Goal: Complete application form: Complete application form

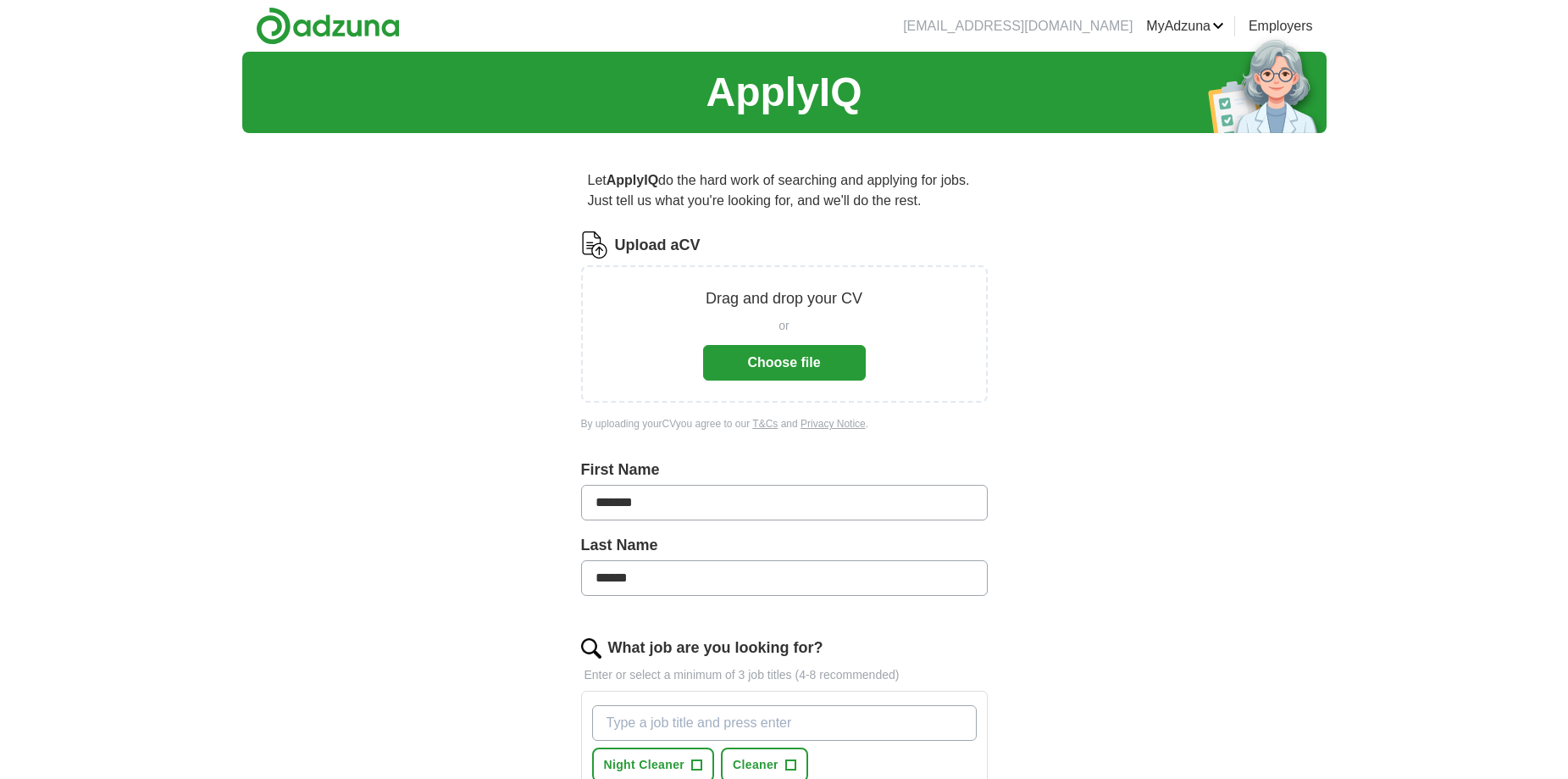
click at [850, 367] on button "Choose file" at bounding box center [785, 362] width 163 height 35
click at [826, 368] on button "Choose file" at bounding box center [785, 362] width 163 height 35
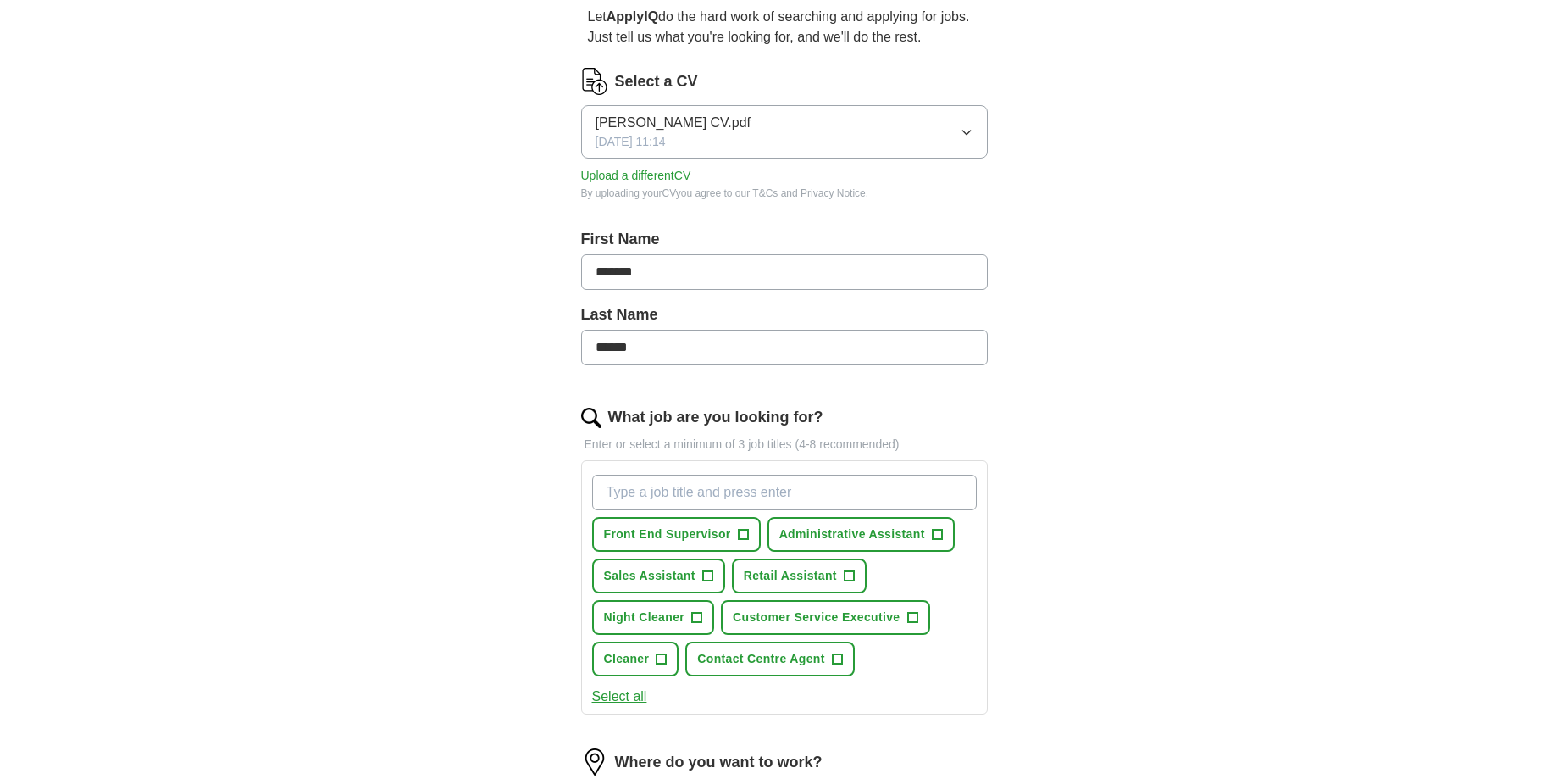
scroll to position [254, 0]
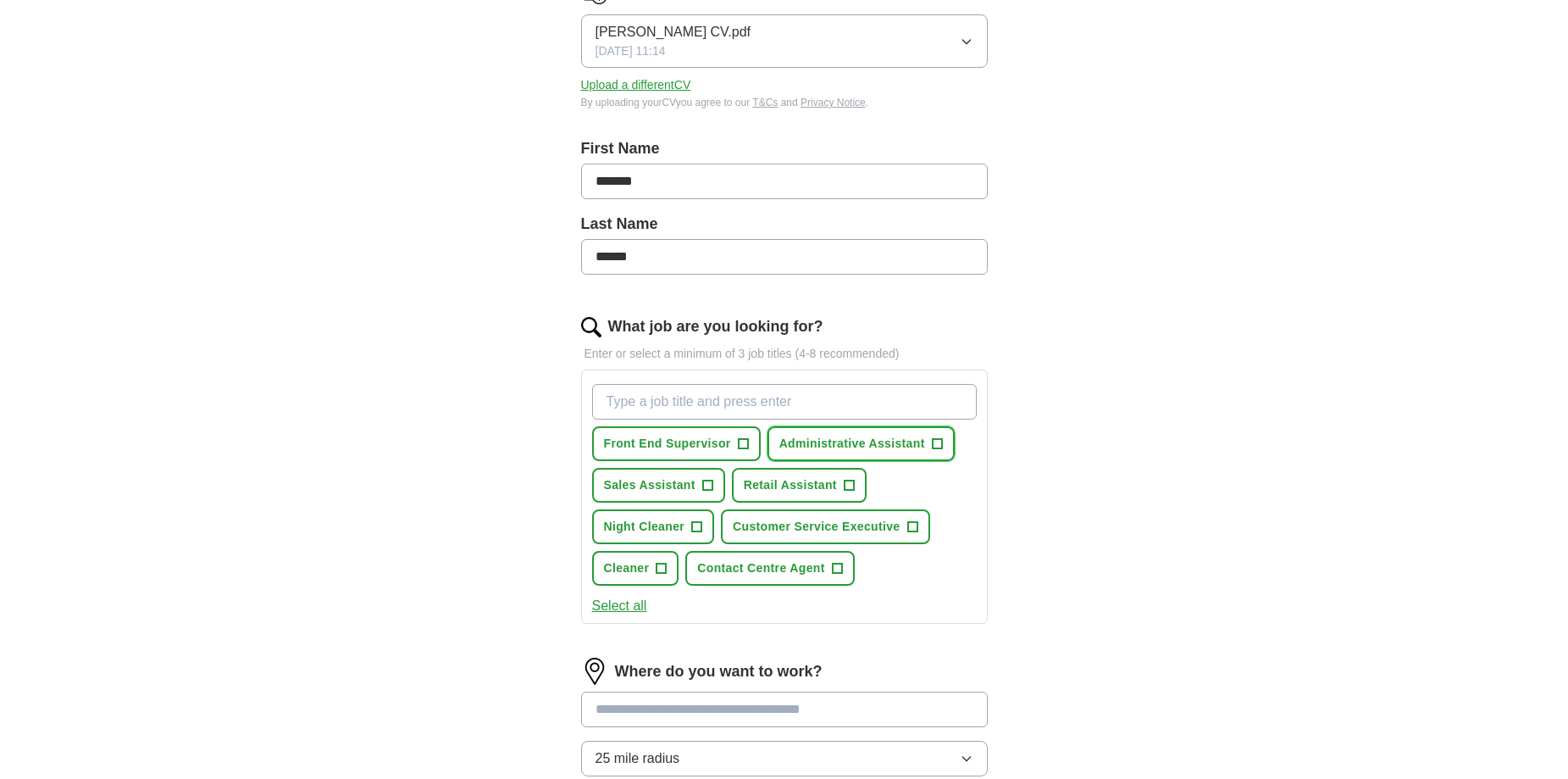
click at [949, 442] on button "Administrative Assistant +" at bounding box center [860, 443] width 187 height 35
click at [920, 523] on button "Customer Service Executive +" at bounding box center [825, 526] width 208 height 35
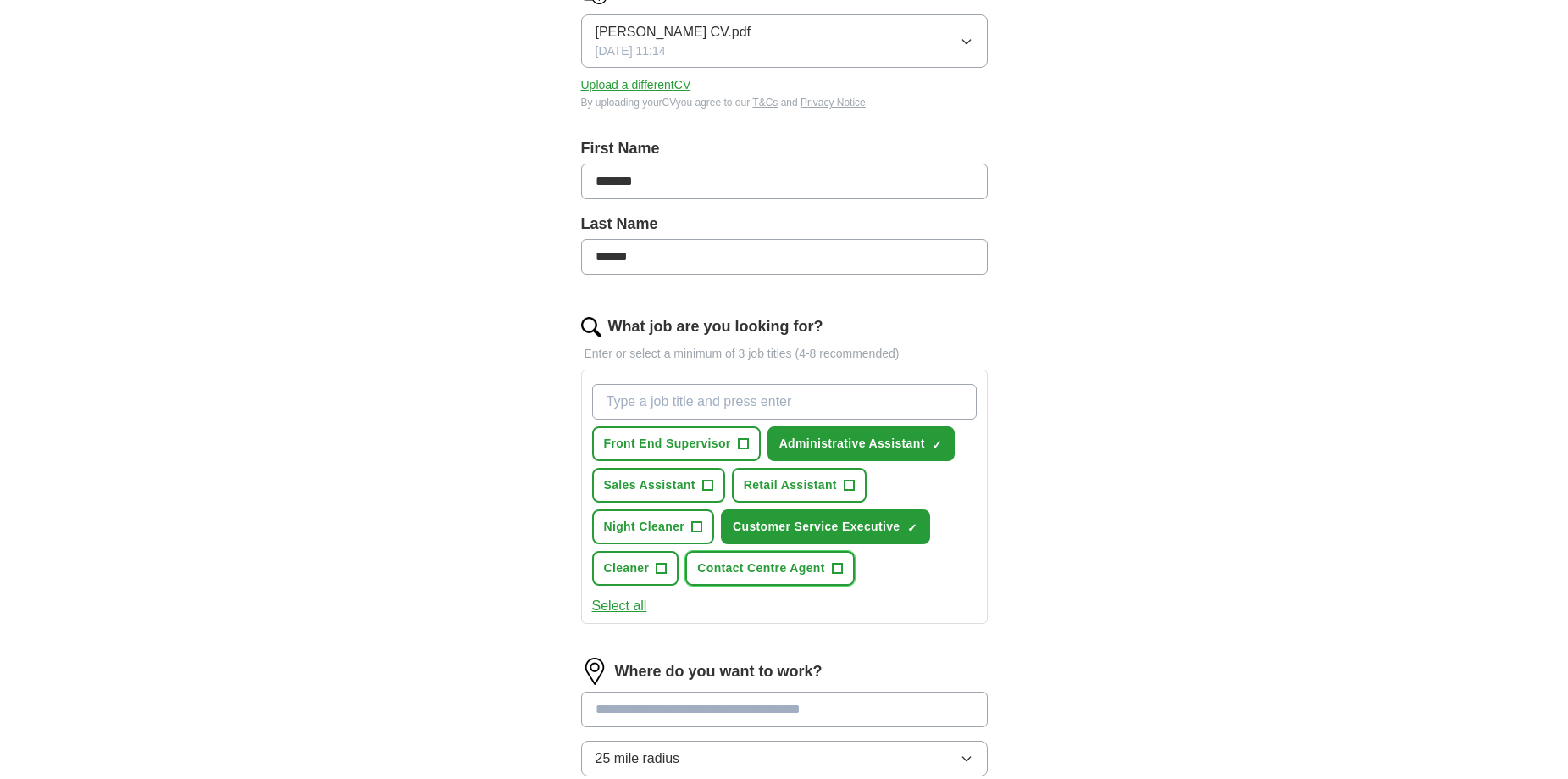
click at [834, 569] on span "+" at bounding box center [836, 568] width 10 height 13
click at [777, 398] on input "What job are you looking for?" at bounding box center [784, 401] width 384 height 35
type input "stock"
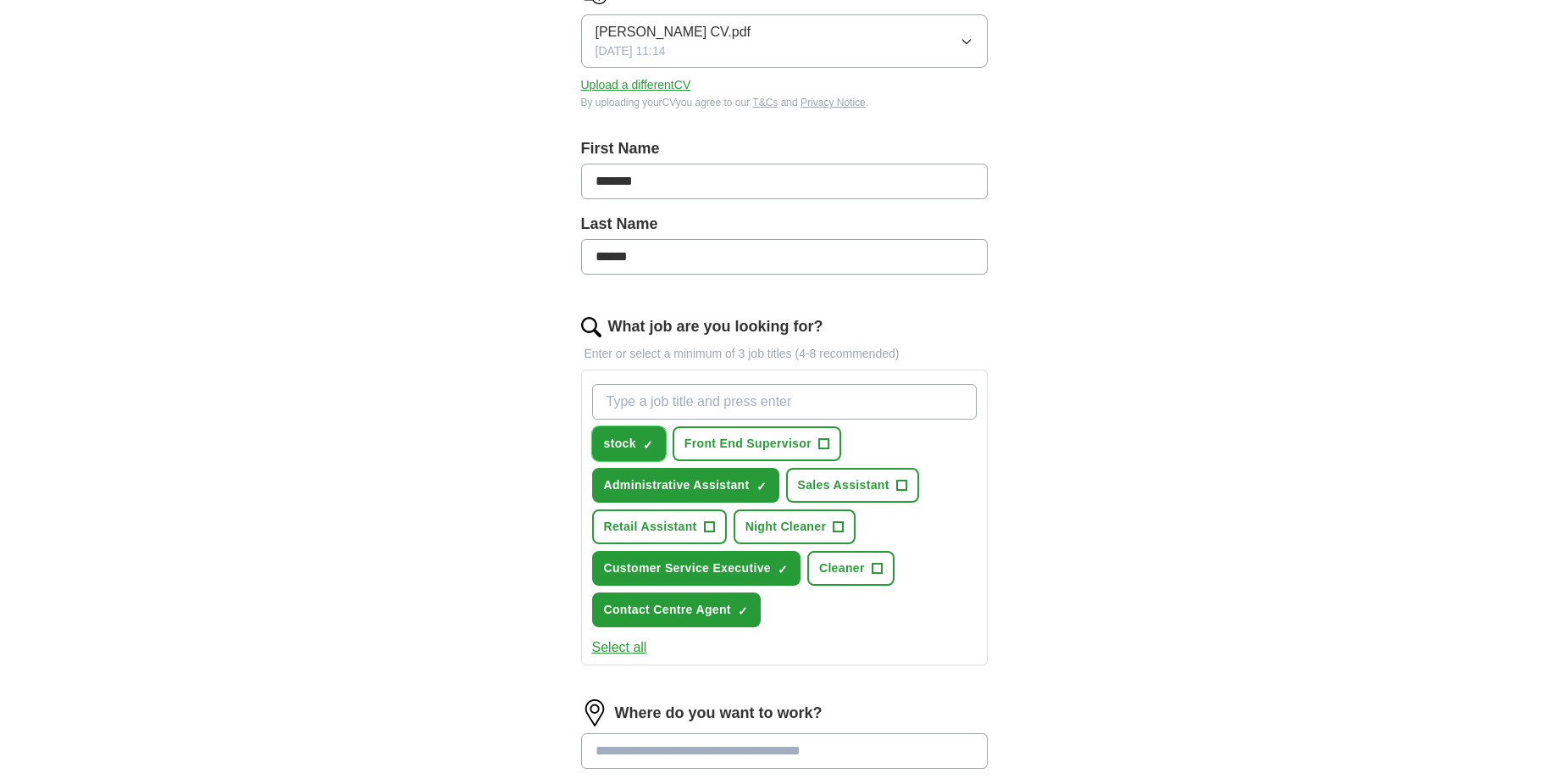
click at [640, 438] on button "stock ✓ ×" at bounding box center [628, 443] width 74 height 35
click at [704, 410] on input "What job are you looking for?" at bounding box center [784, 401] width 384 height 35
type input "s"
type input "warehouse operative"
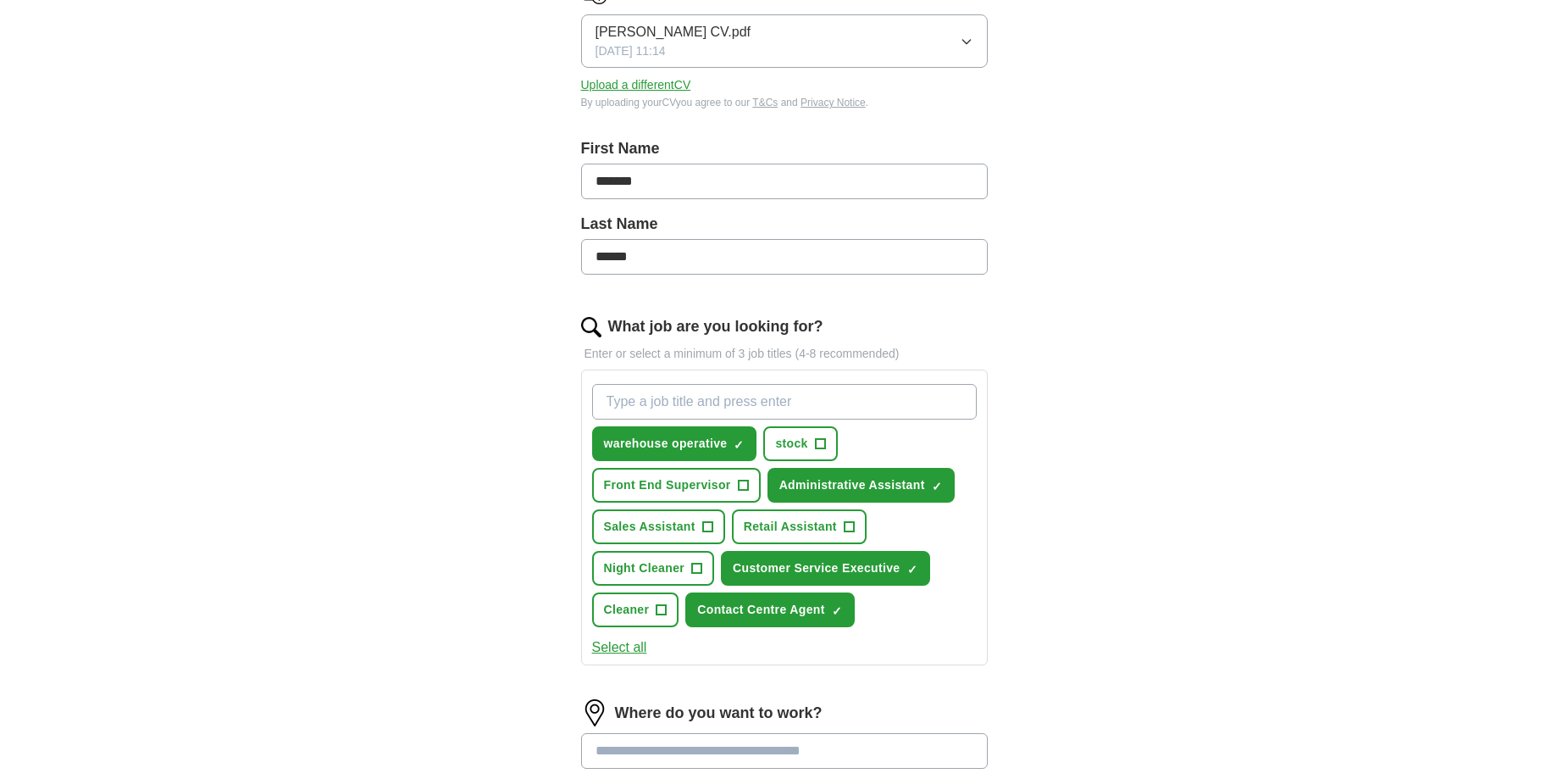
click at [666, 405] on input "What job are you looking for?" at bounding box center [784, 401] width 384 height 35
click at [712, 395] on input "stock assistant" at bounding box center [784, 401] width 384 height 35
type input "s"
type input "call centre"
click at [772, 404] on input "What job are you looking for?" at bounding box center [784, 401] width 384 height 35
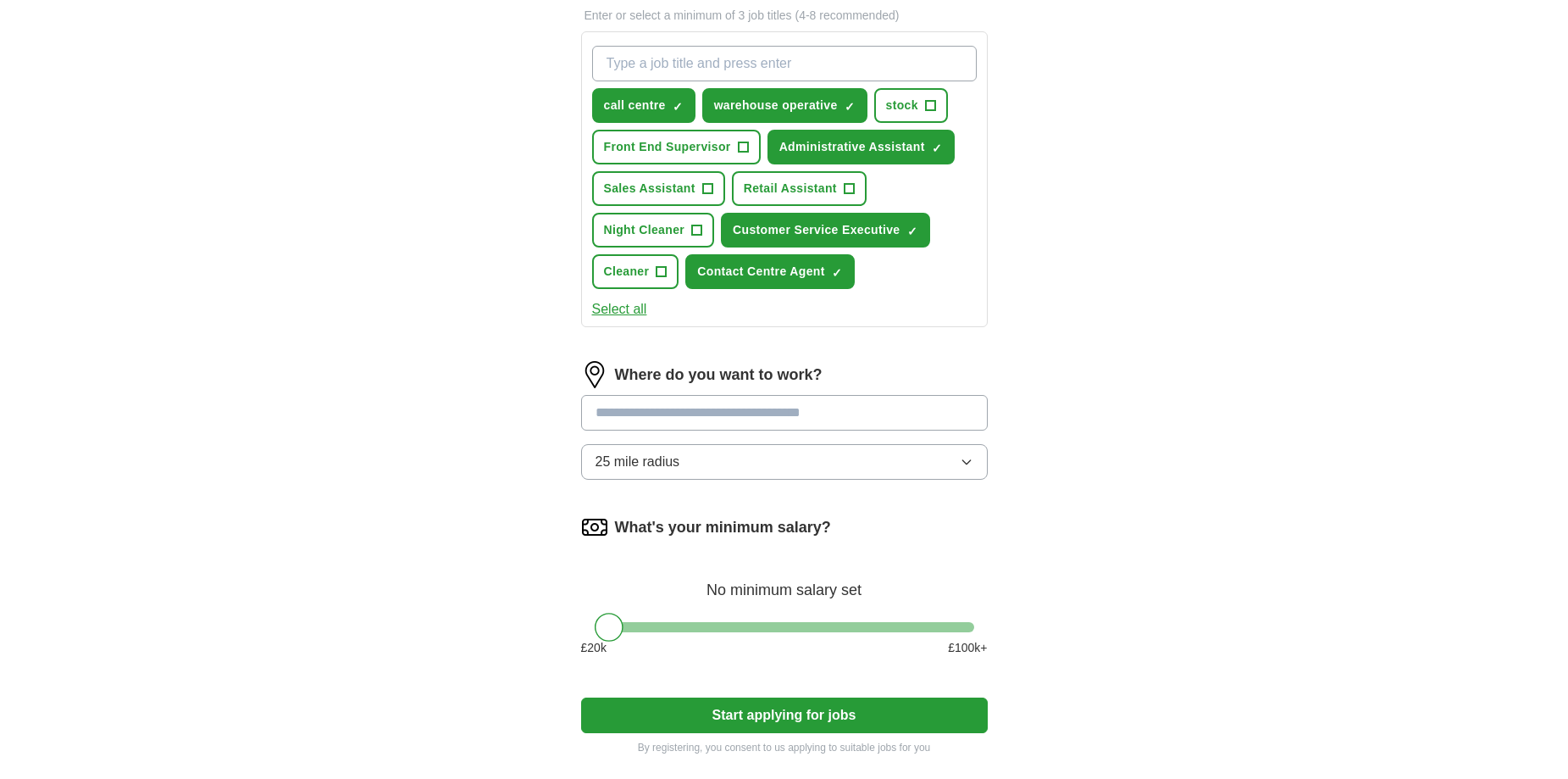
scroll to position [593, 0]
click at [772, 404] on input at bounding box center [784, 412] width 407 height 35
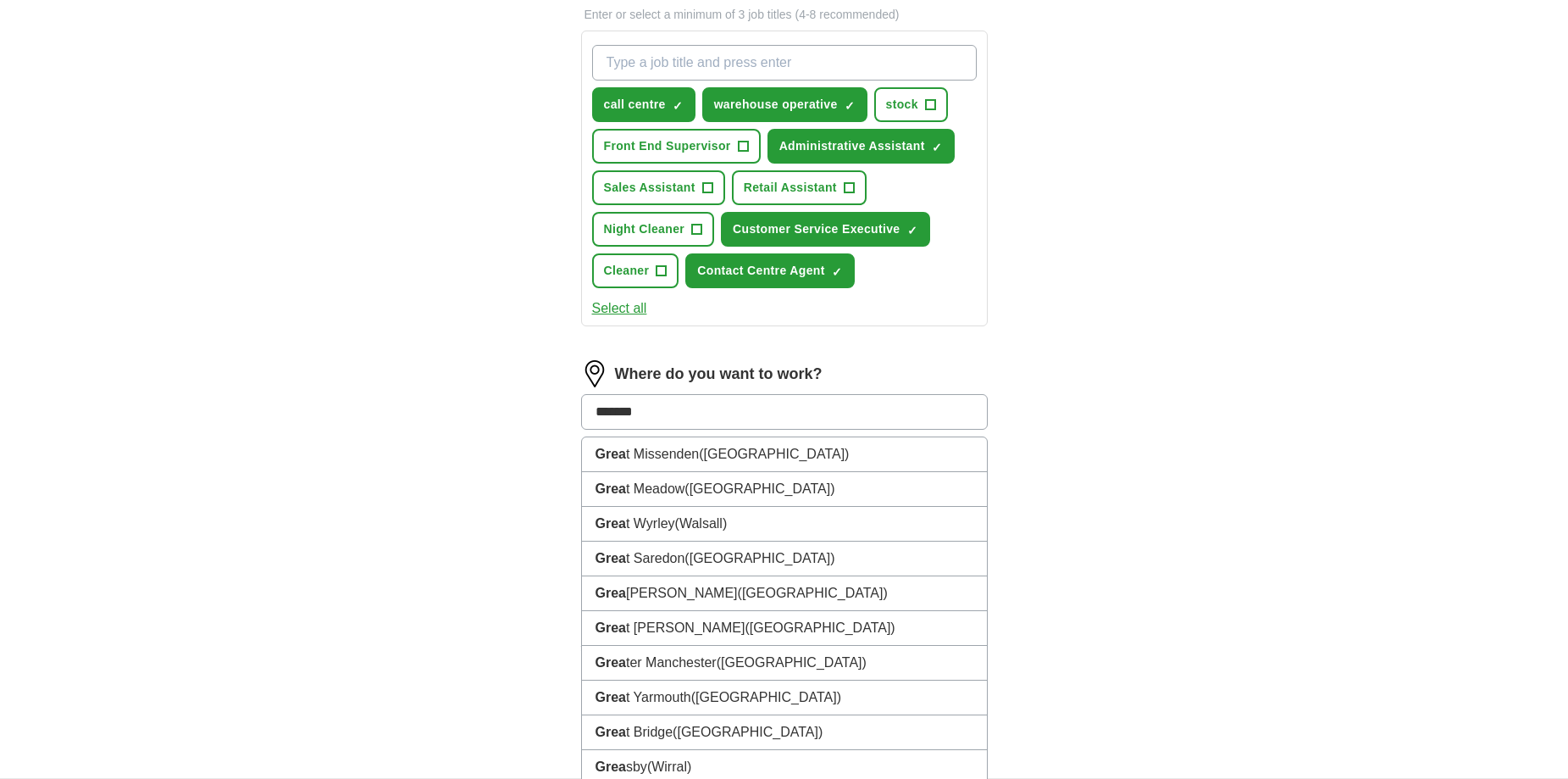
type input "*******"
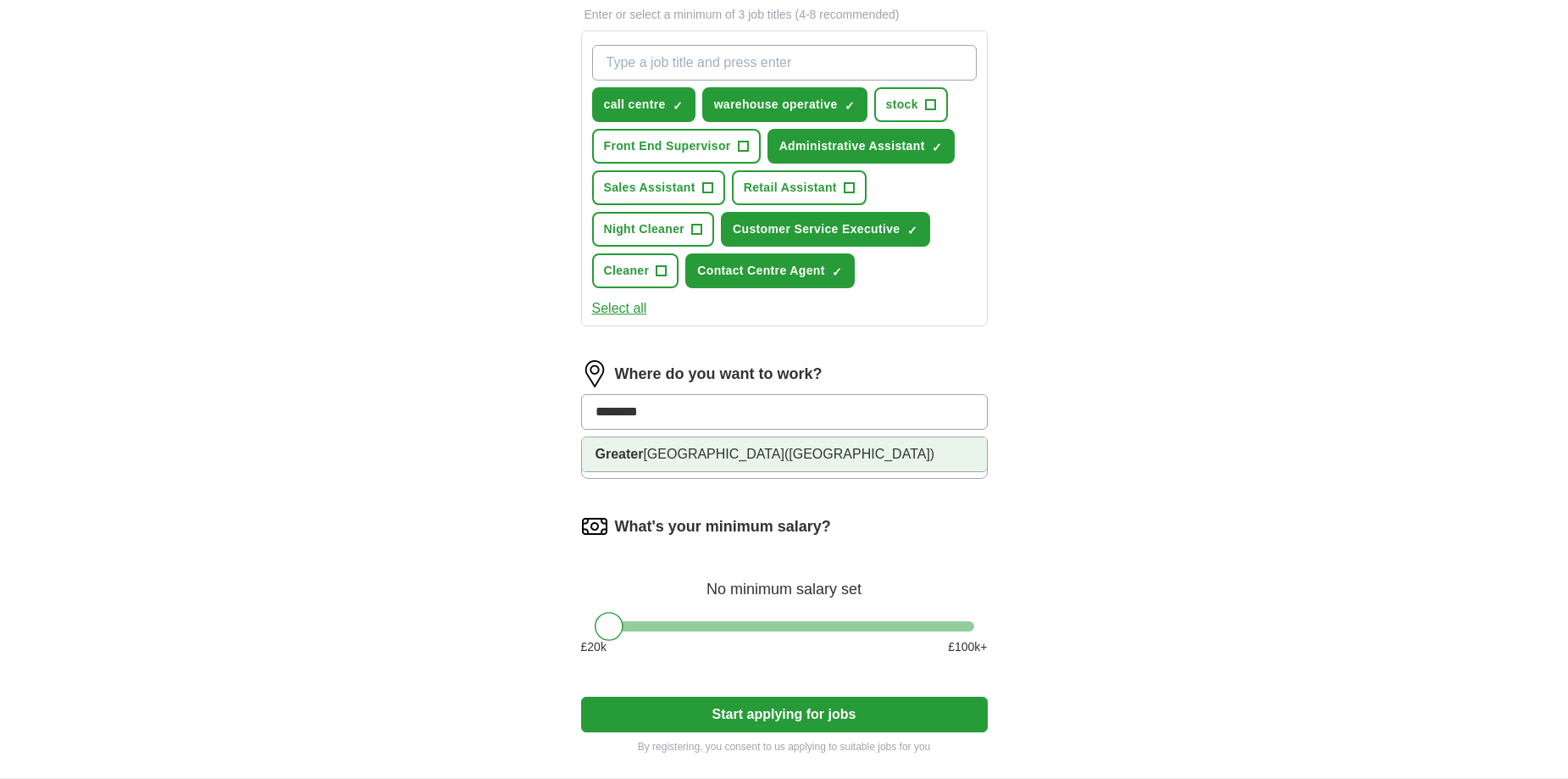
click at [789, 448] on span "([GEOGRAPHIC_DATA])" at bounding box center [858, 454] width 150 height 14
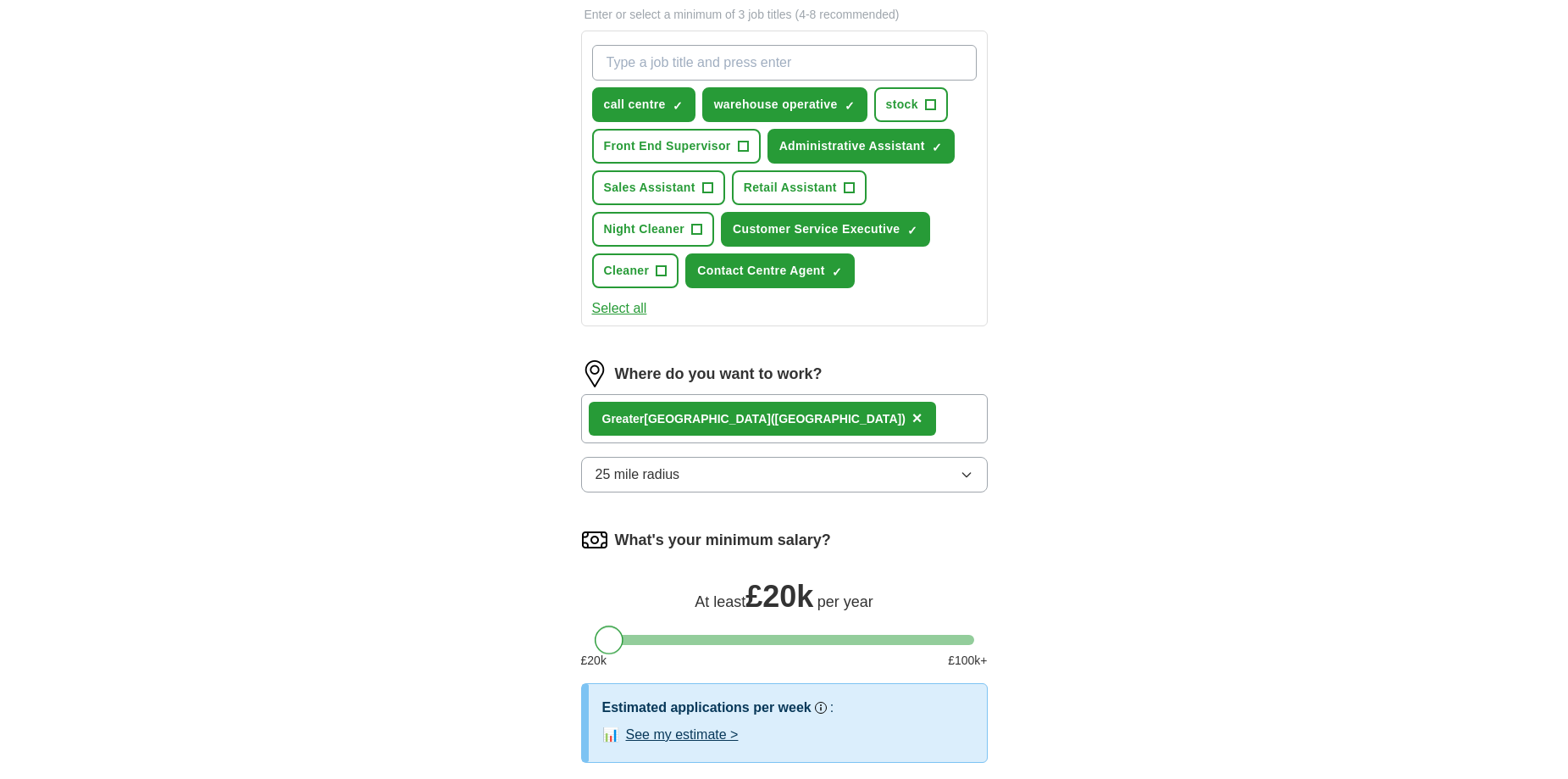
drag, startPoint x: 611, startPoint y: 641, endPoint x: 478, endPoint y: 620, distance: 134.6
click at [478, 620] on div "ApplyIQ Let ApplyIQ do the hard work of searching and applying for jobs. Just t…" at bounding box center [784, 165] width 1084 height 1413
click at [1208, 620] on div "ApplyIQ Let ApplyIQ do the hard work of searching and applying for jobs. Just t…" at bounding box center [784, 165] width 1084 height 1413
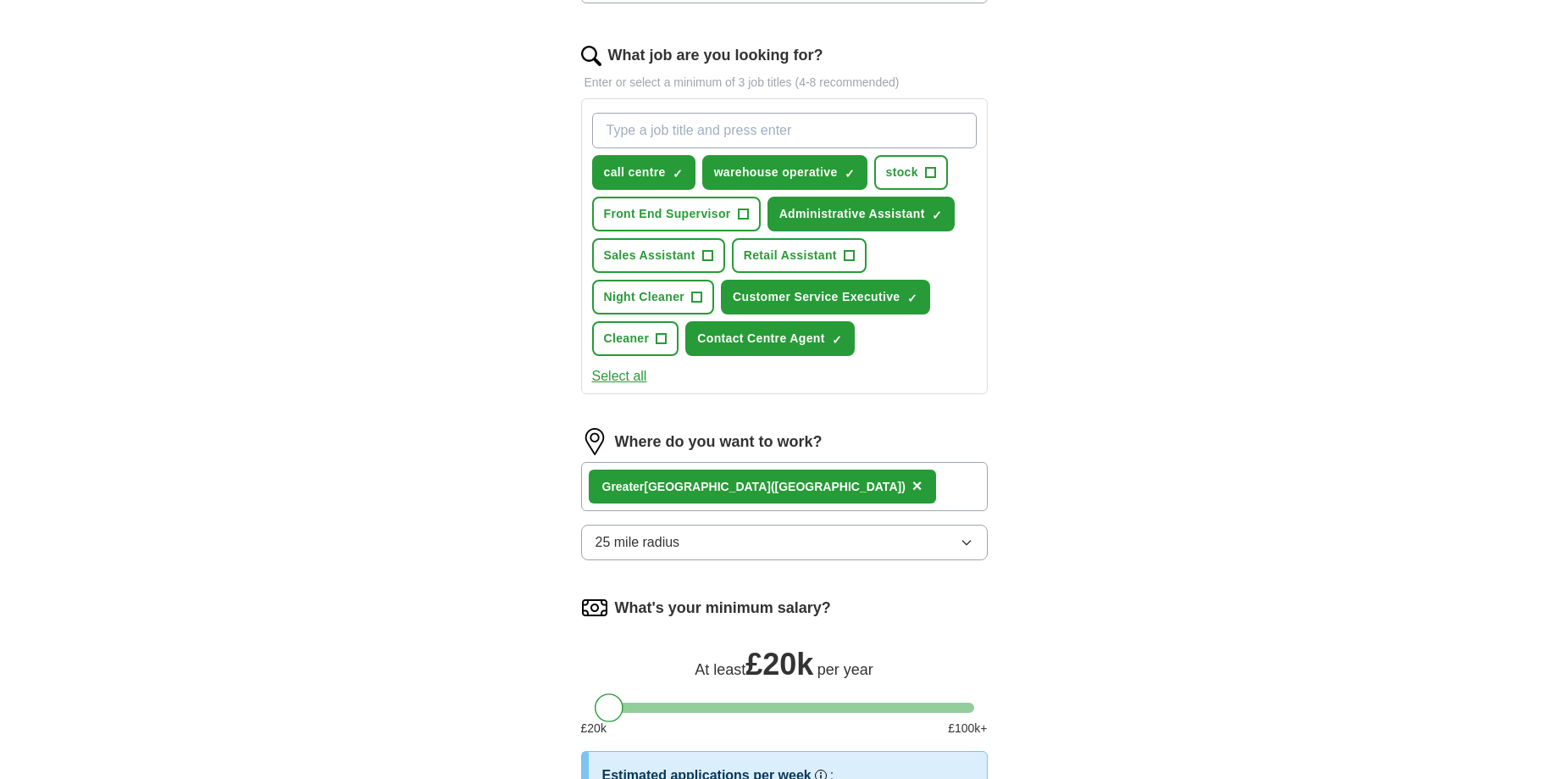
scroll to position [424, 0]
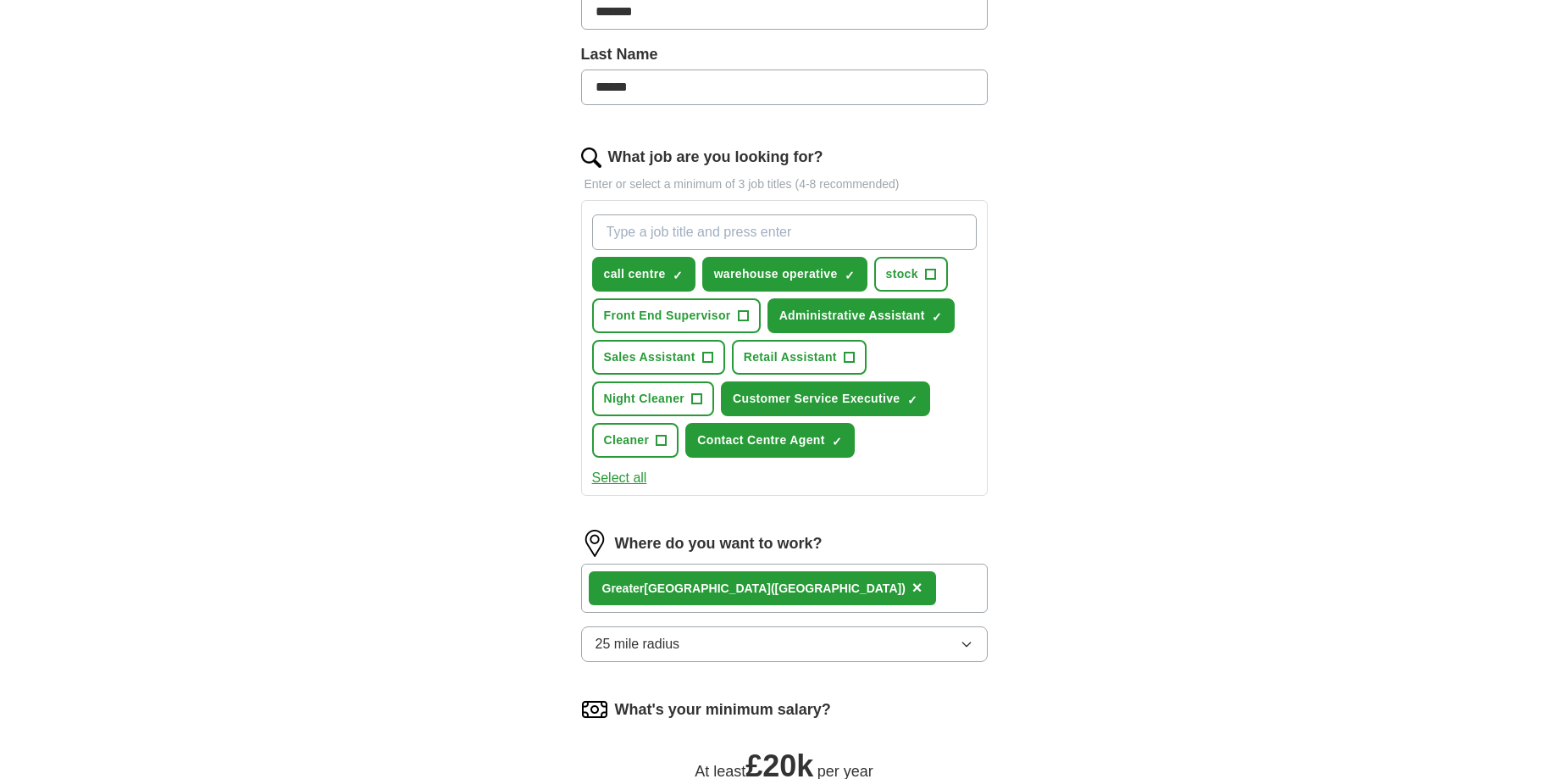
click at [863, 245] on input "What job are you looking for?" at bounding box center [784, 232] width 384 height 35
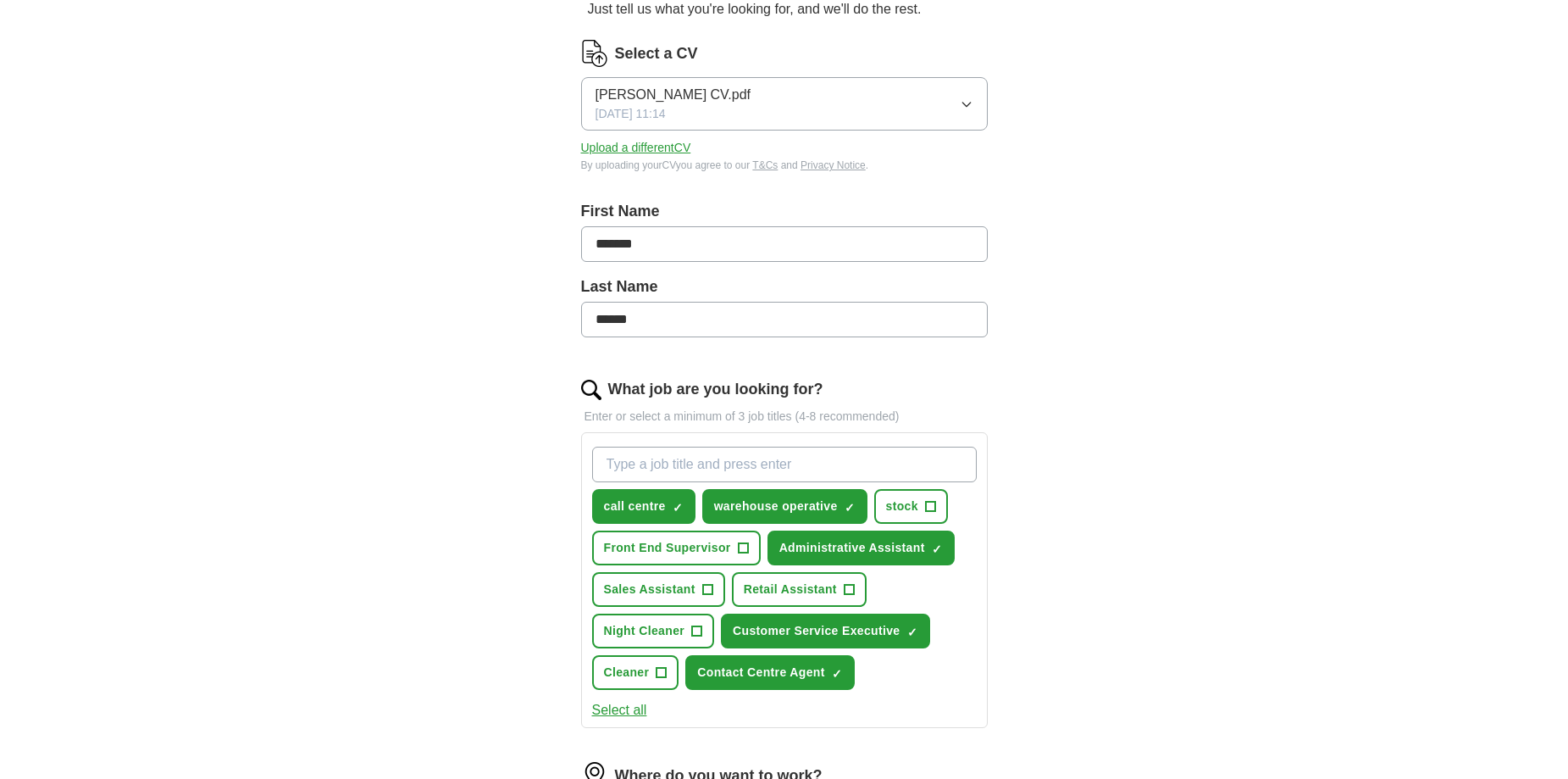
scroll to position [339, 0]
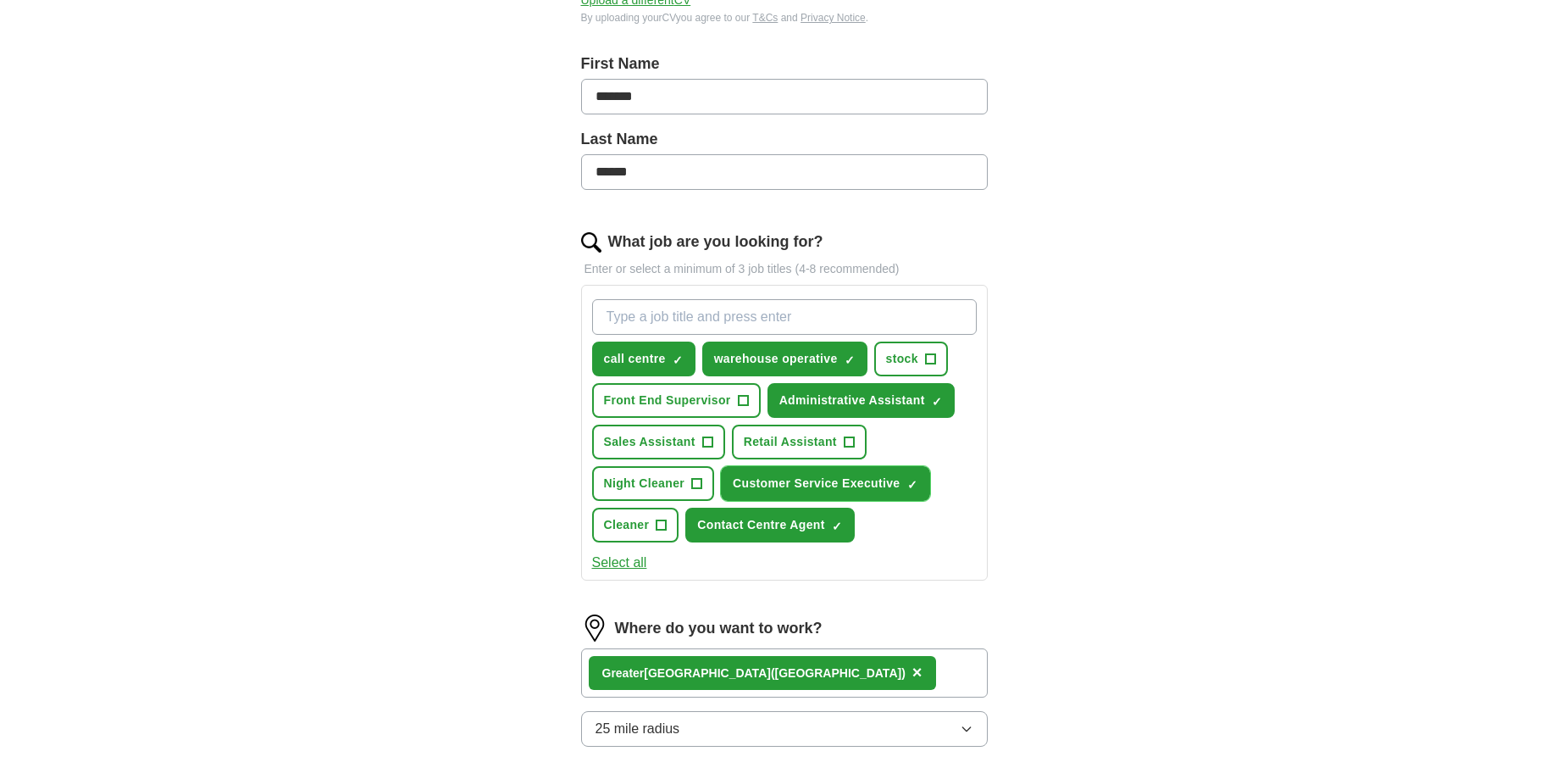
click at [887, 488] on span "Customer Service Executive" at bounding box center [816, 483] width 167 height 18
click at [762, 315] on input "What job are you looking for?" at bounding box center [784, 316] width 384 height 35
type input "remote"
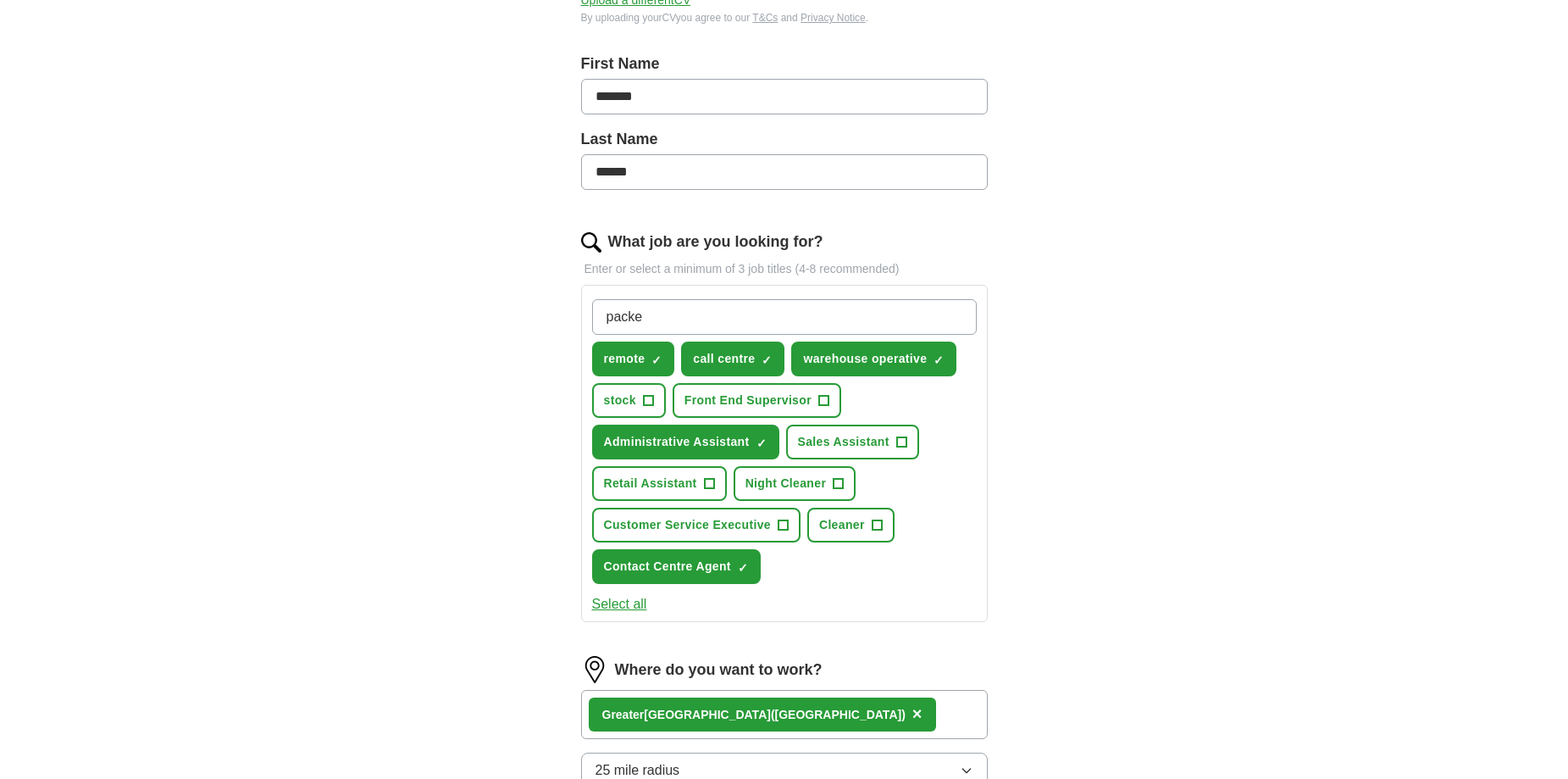
type input "packer"
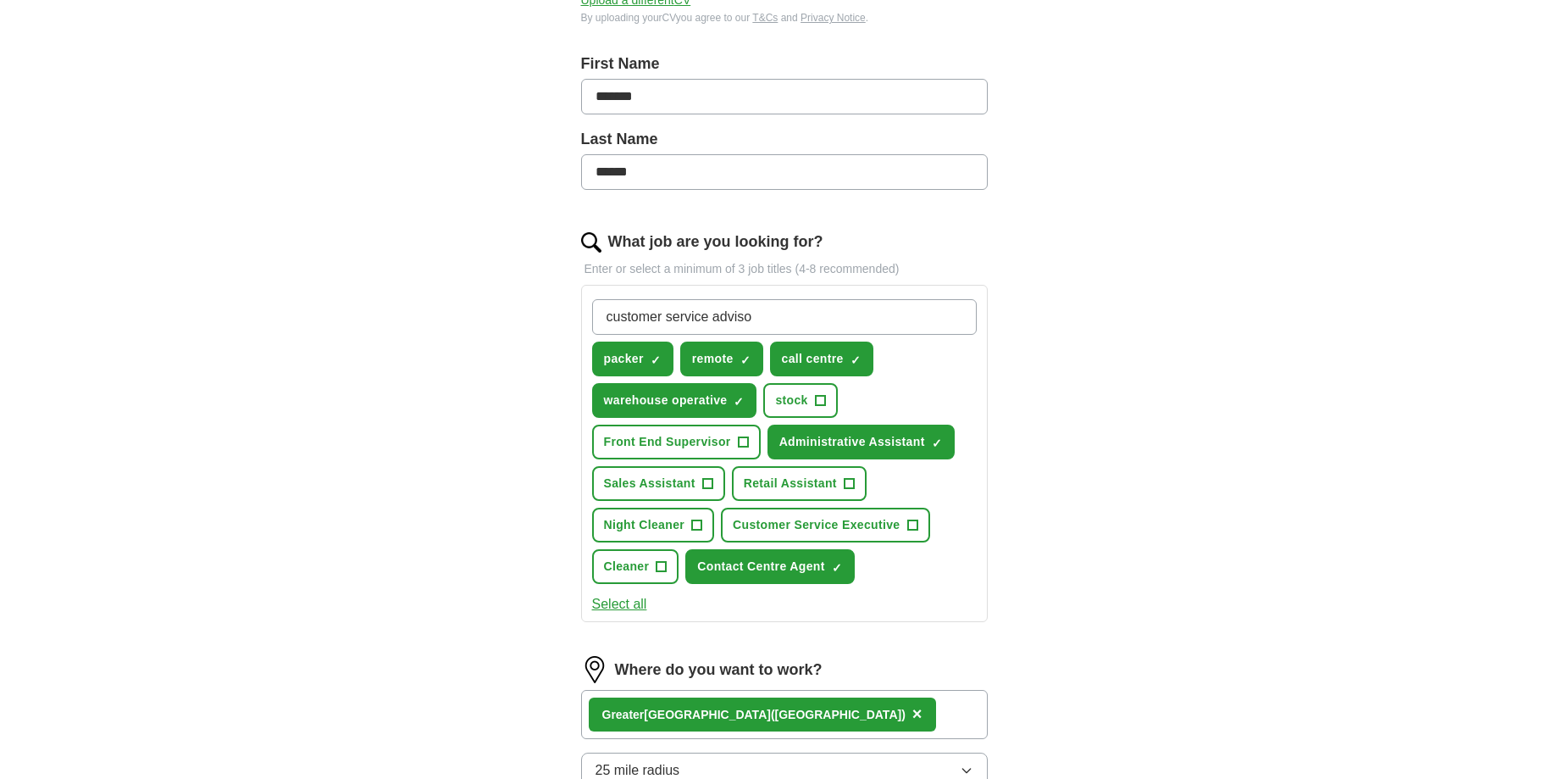
type input "customer service advisor"
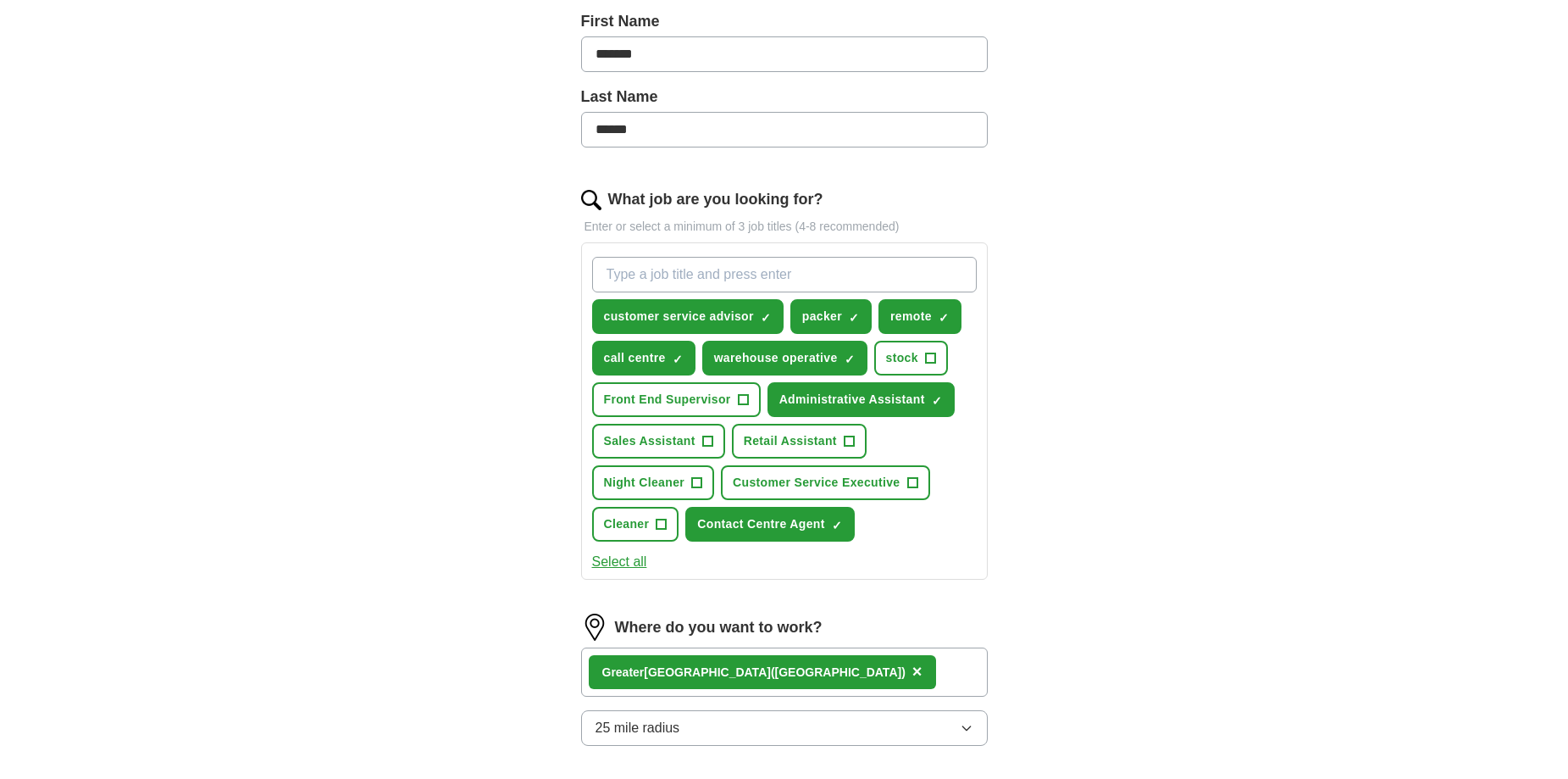
scroll to position [424, 0]
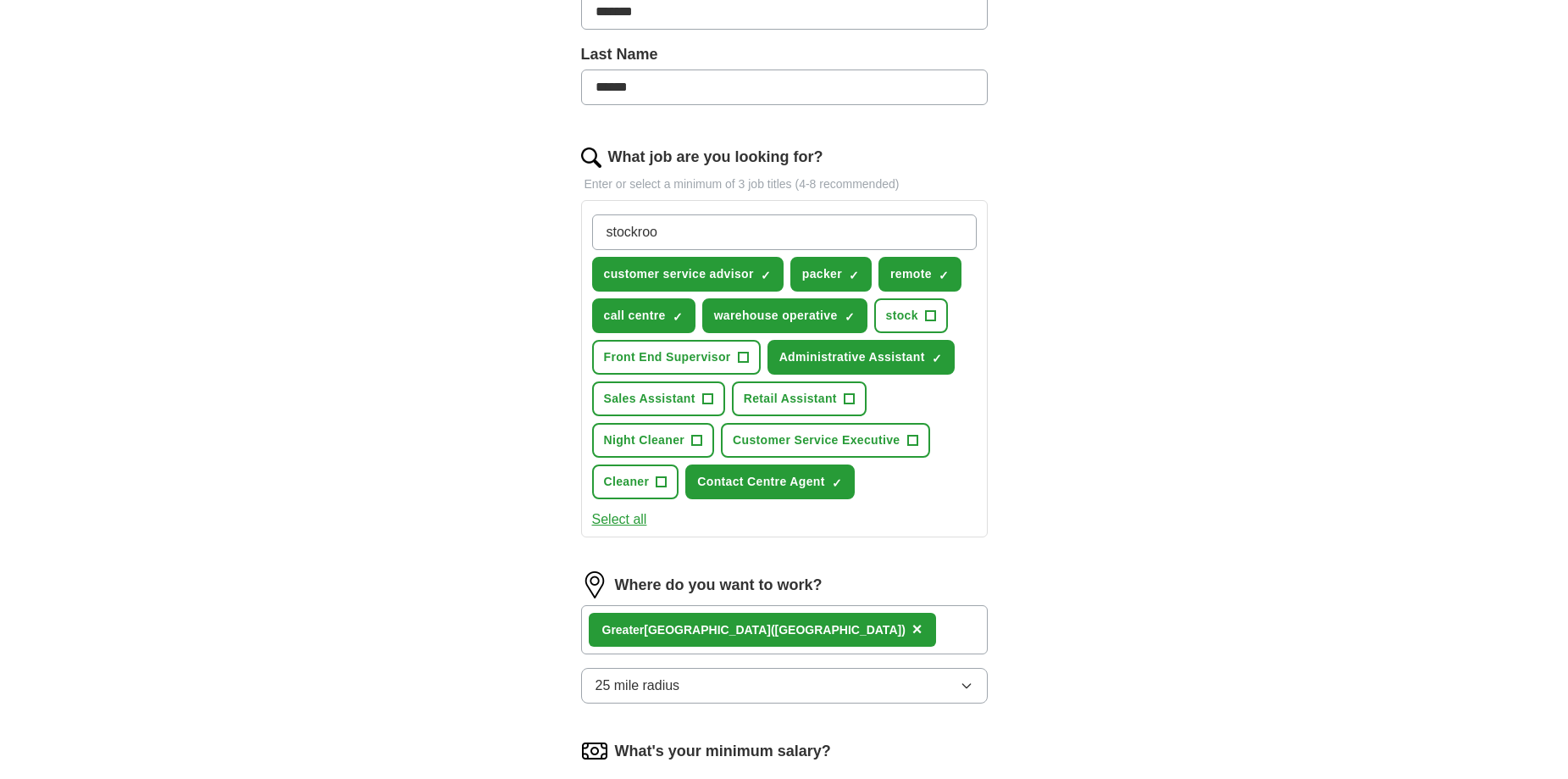
type input "stockroom"
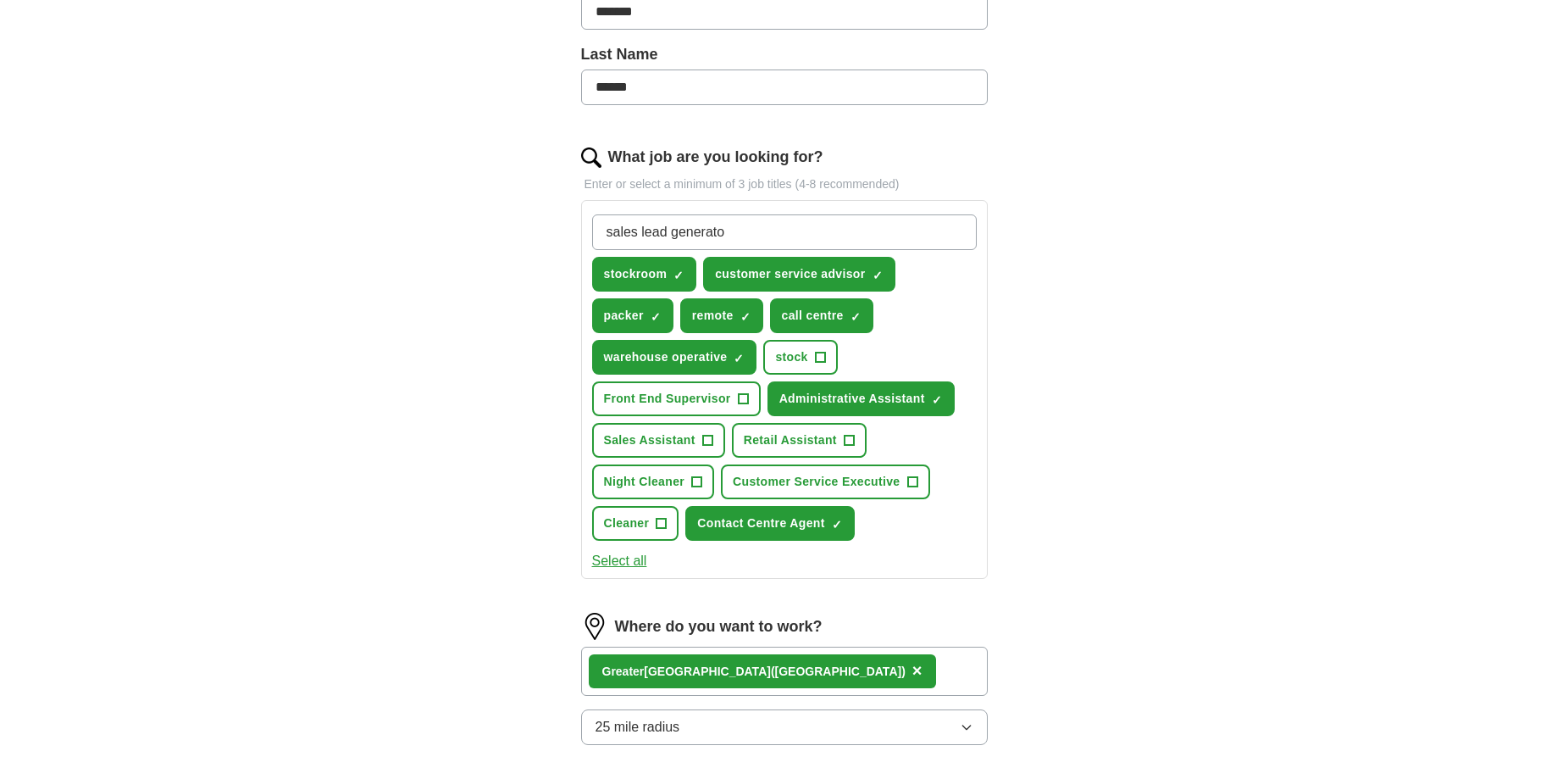
type input "sales lead generator"
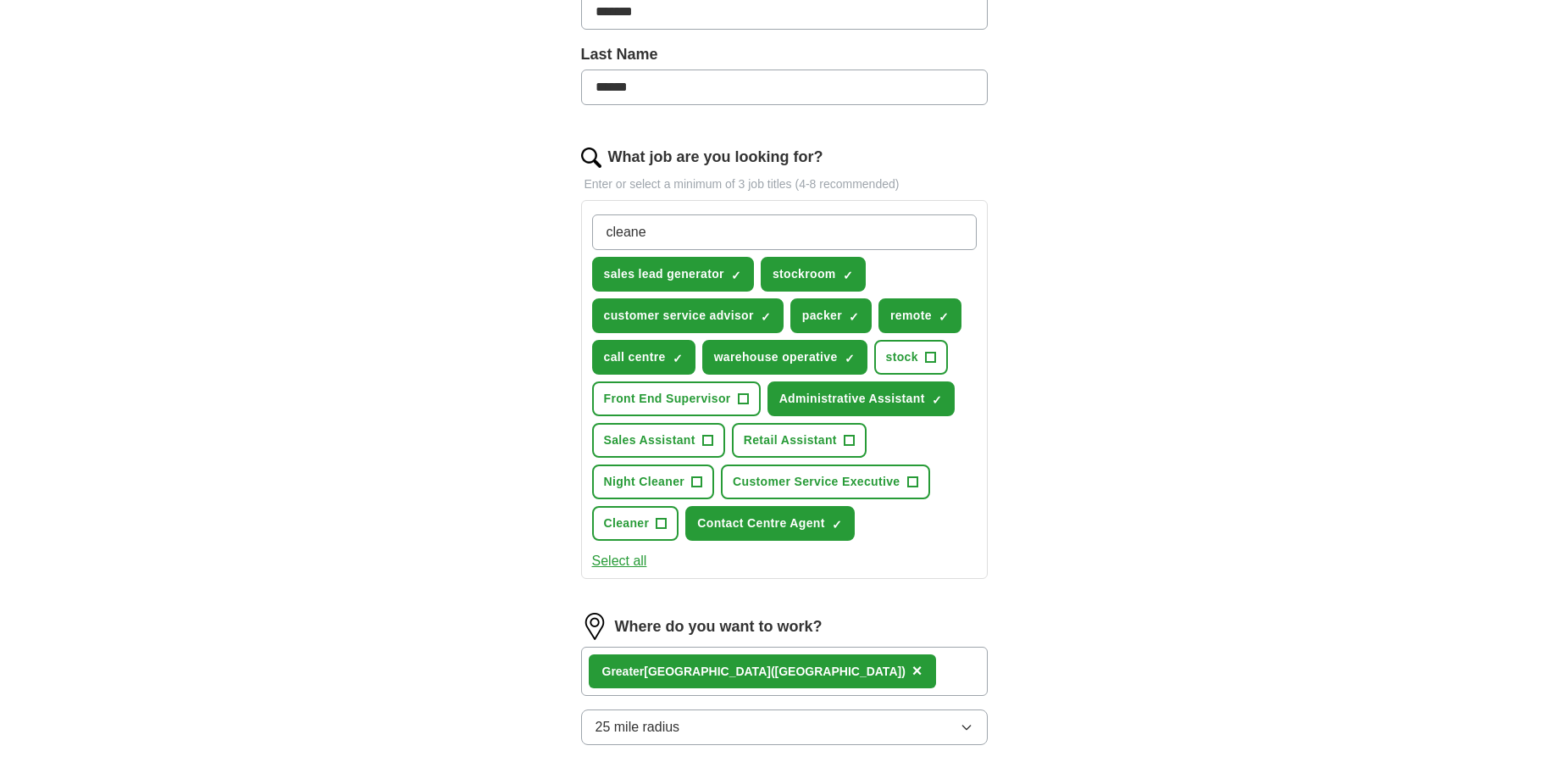
type input "cleaner"
type input "handler"
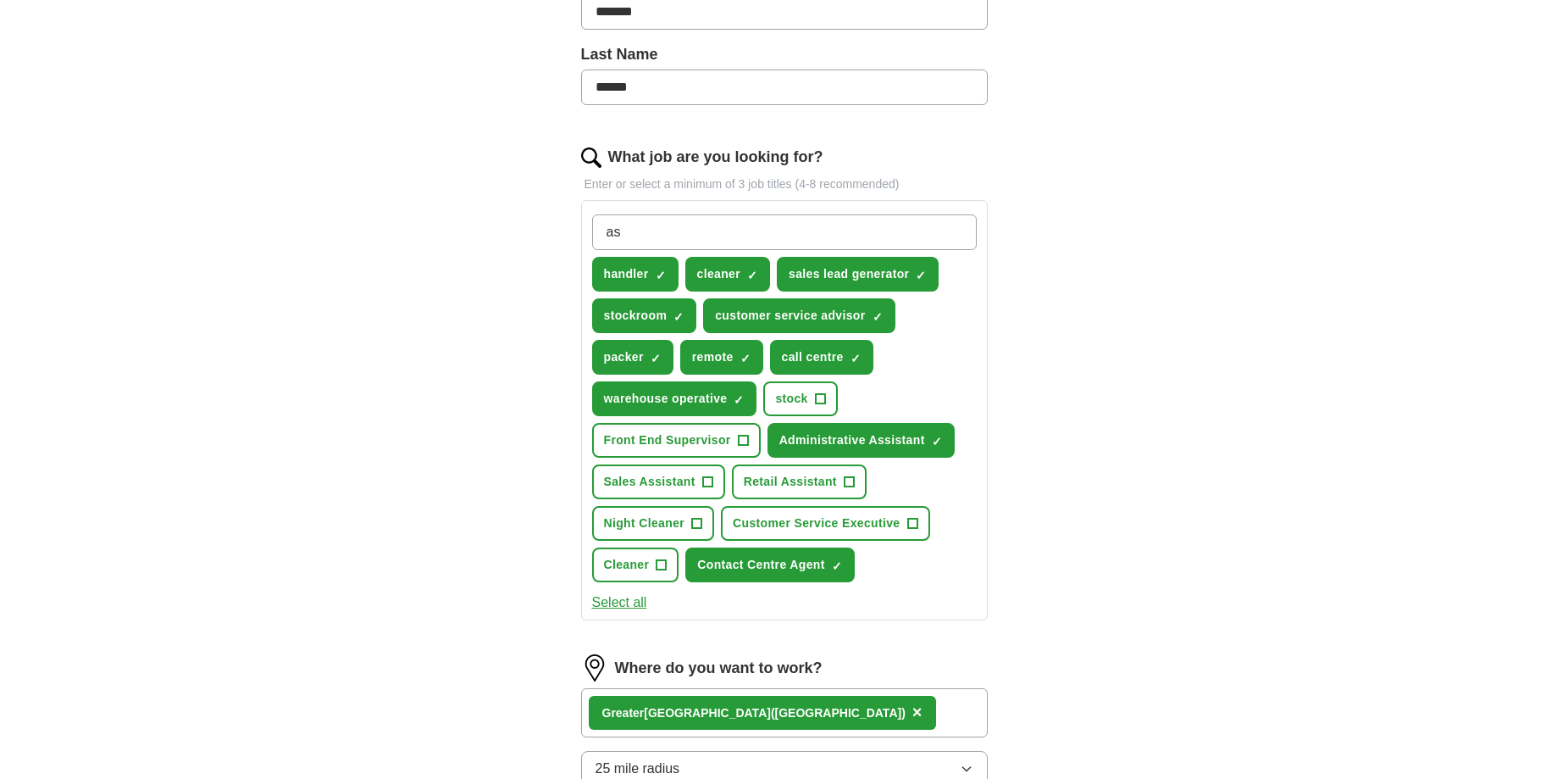
type input "a"
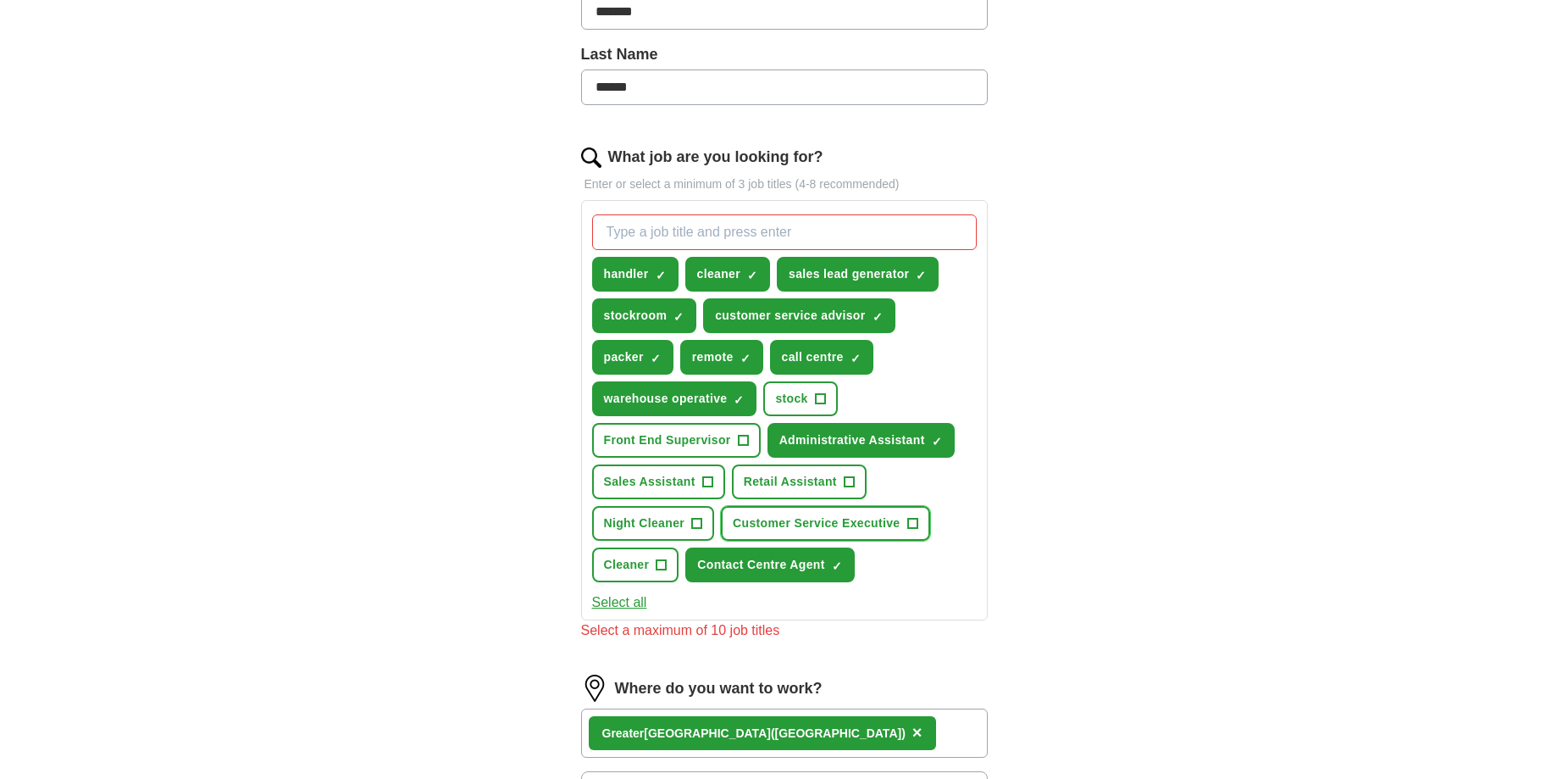
click at [894, 518] on span "Customer Service Executive" at bounding box center [816, 523] width 167 height 18
click at [698, 230] on input "What job are you looking for?" at bounding box center [784, 232] width 384 height 35
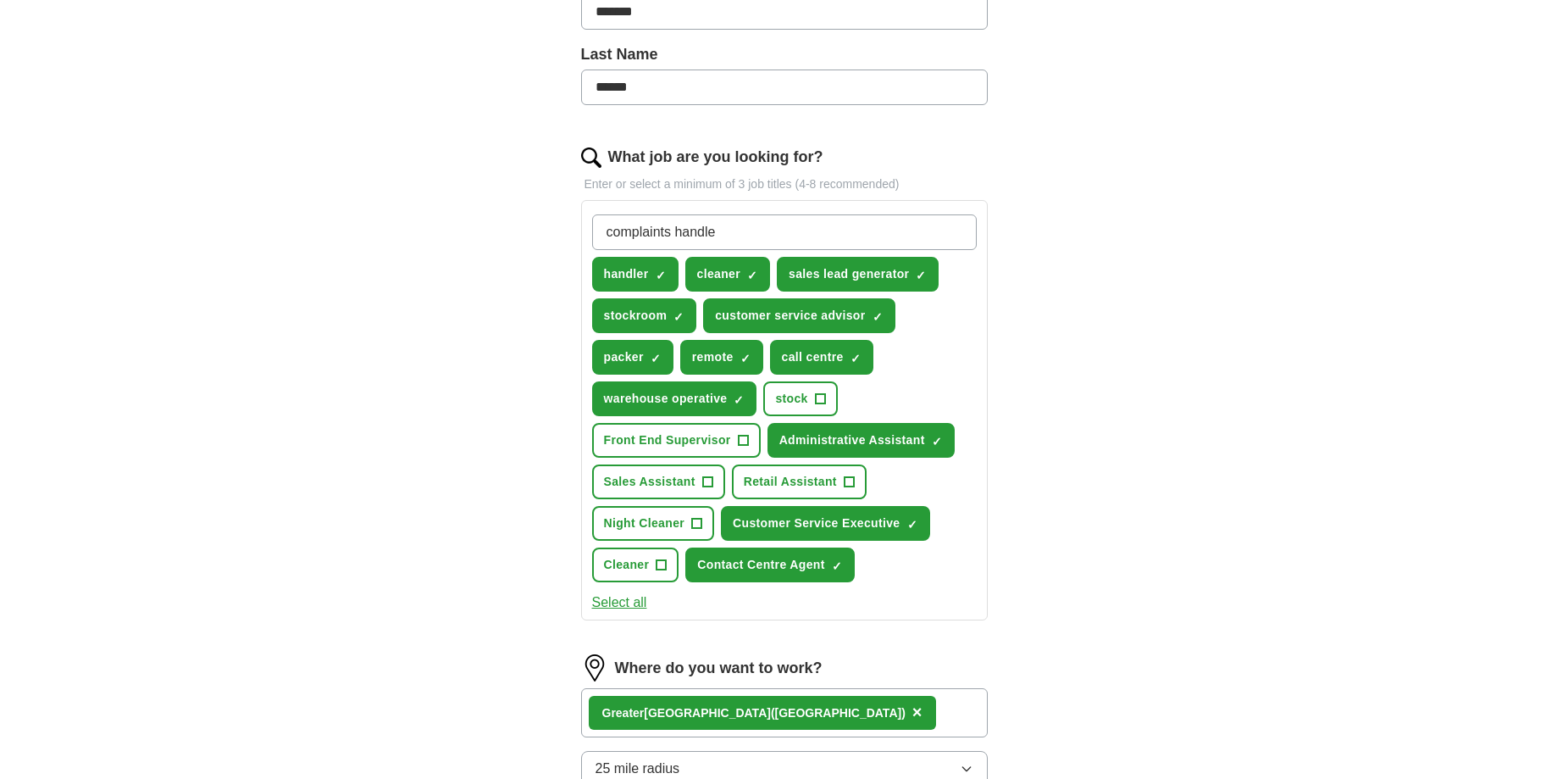
type input "complaints handler"
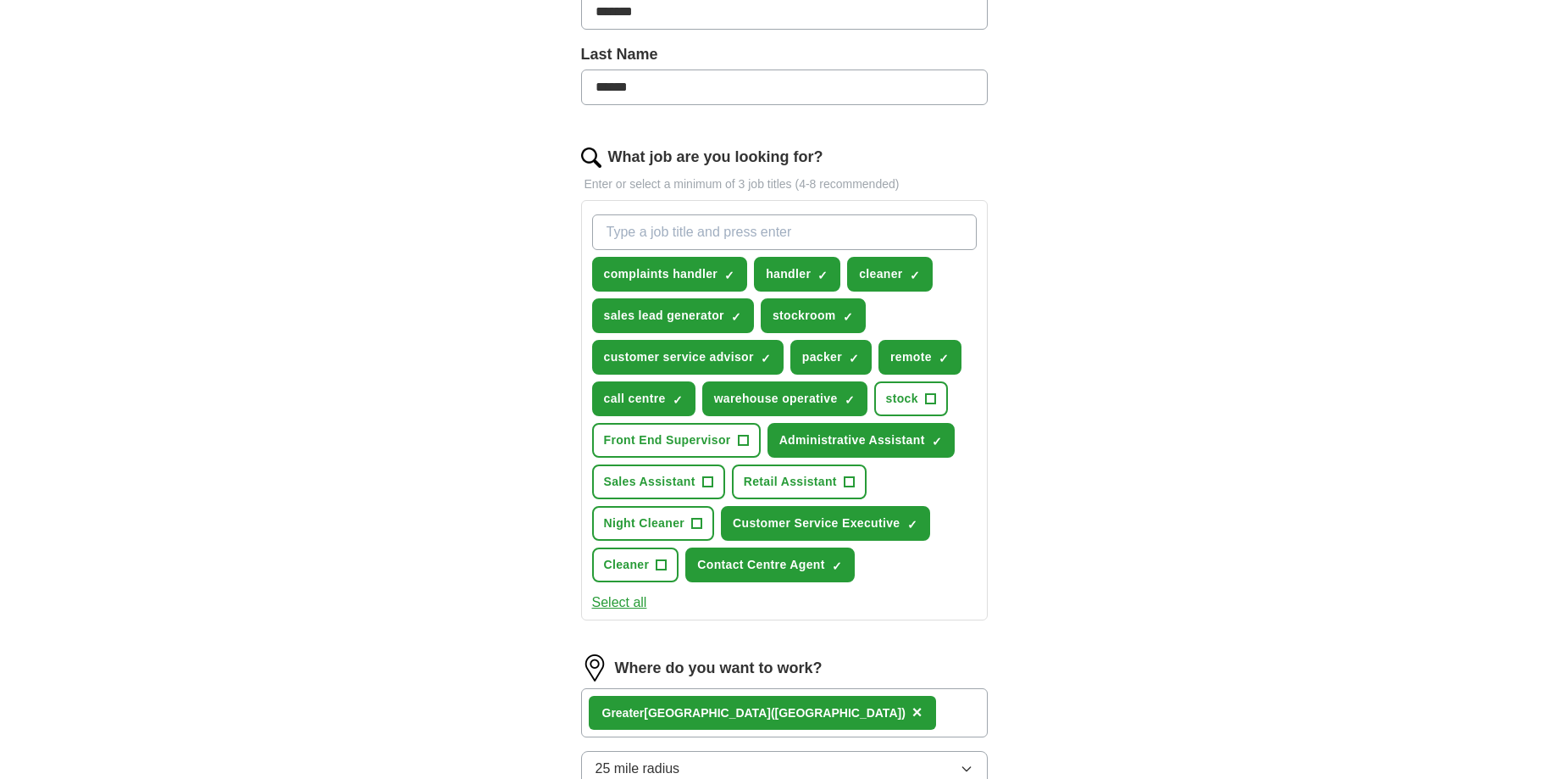
click at [754, 229] on input "What job are you looking for?" at bounding box center [784, 232] width 384 height 35
type input "administrator"
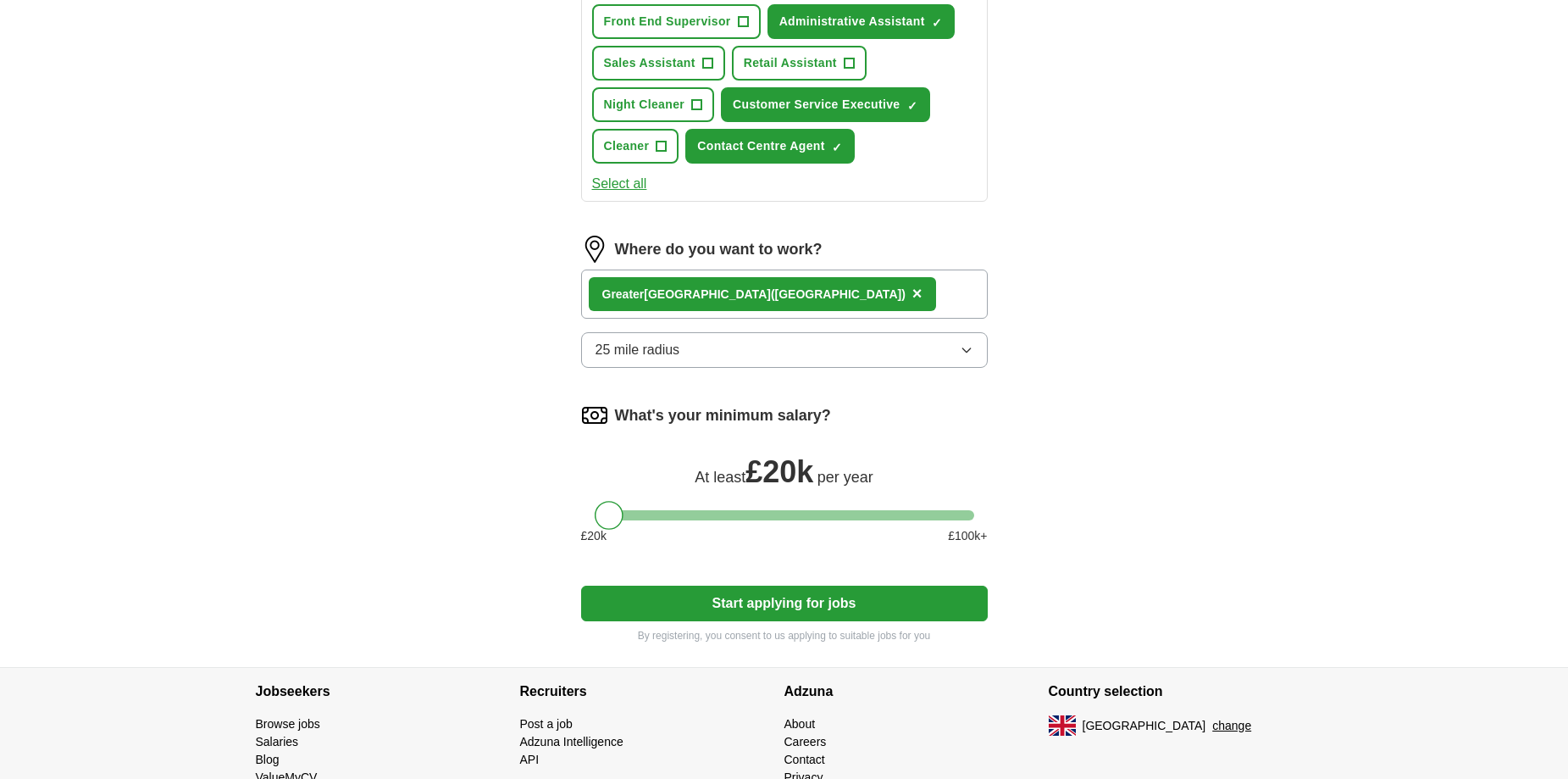
scroll to position [847, 0]
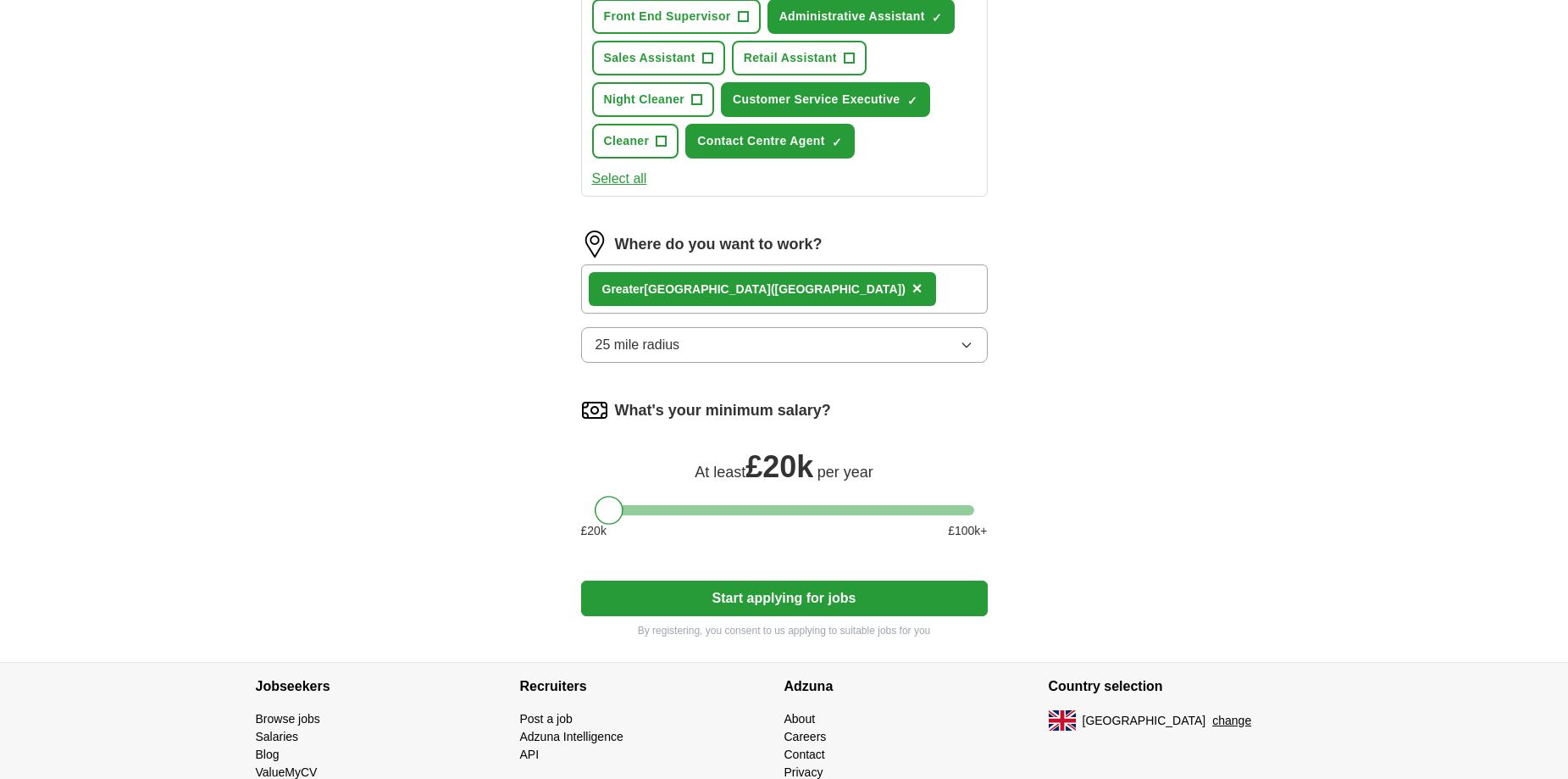
click at [943, 353] on button "25 mile radius" at bounding box center [784, 345] width 407 height 35
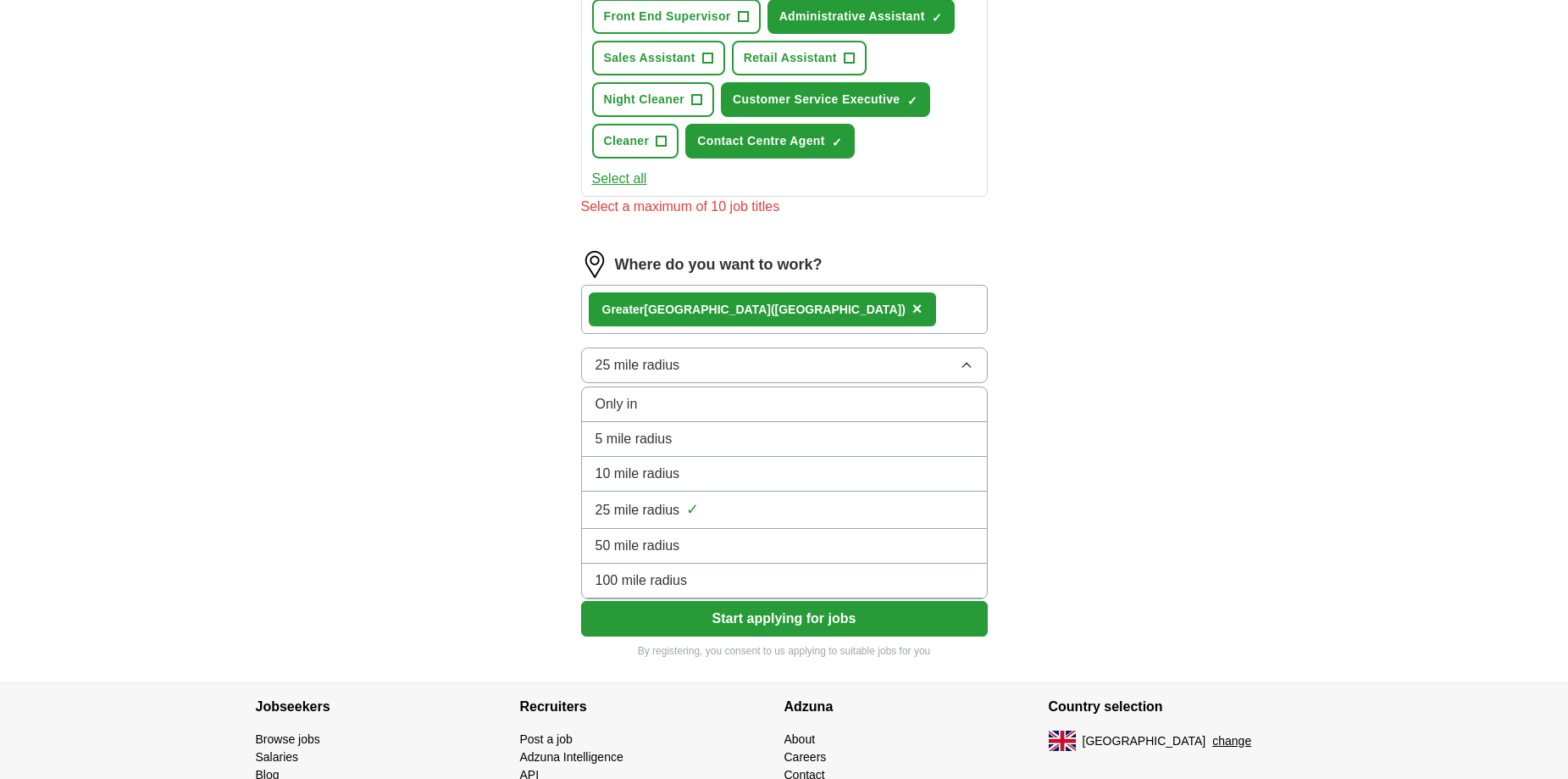
click at [682, 437] on div "5 mile radius" at bounding box center [784, 439] width 377 height 20
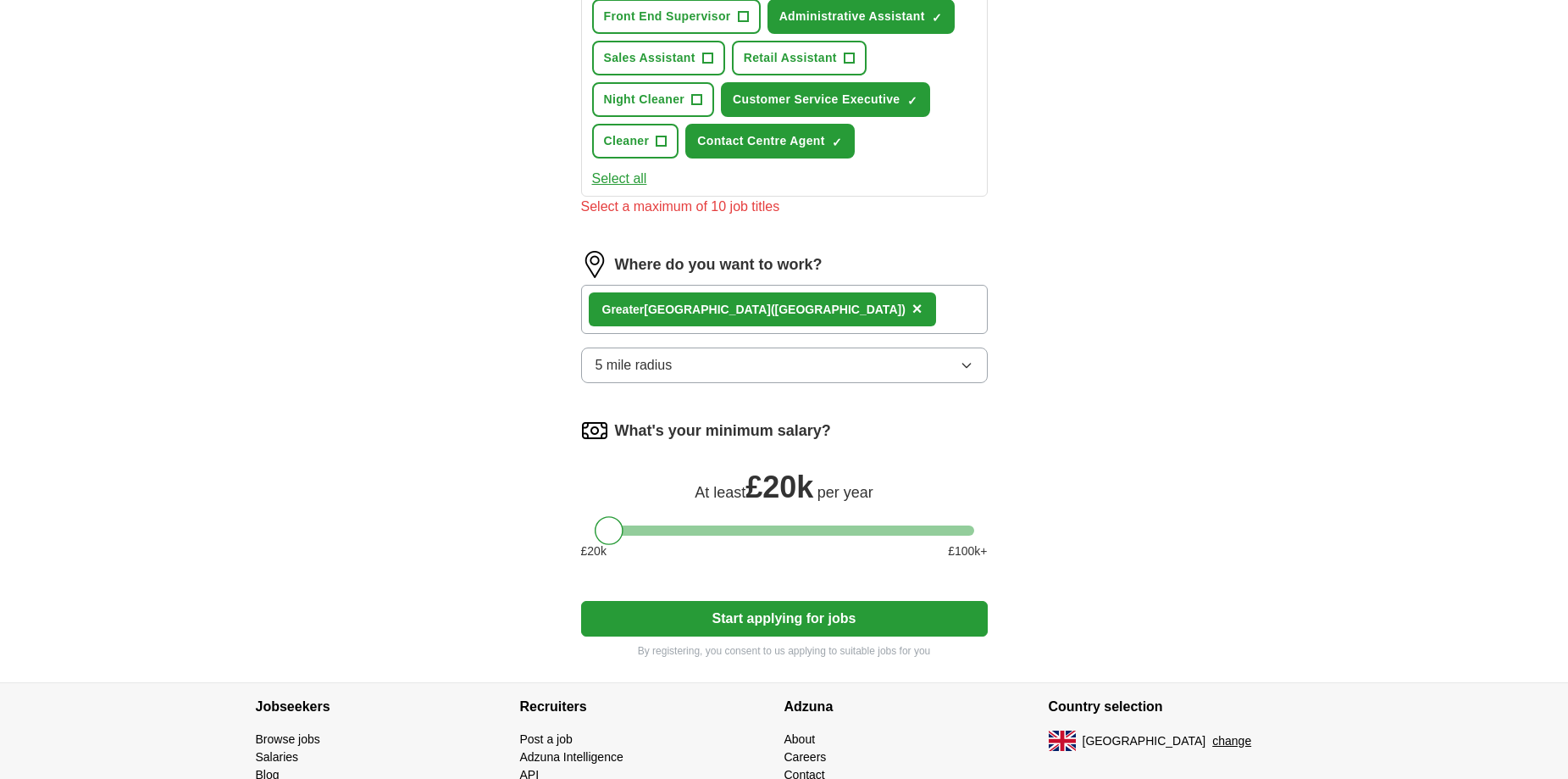
click at [716, 351] on button "5 mile radius" at bounding box center [784, 365] width 407 height 35
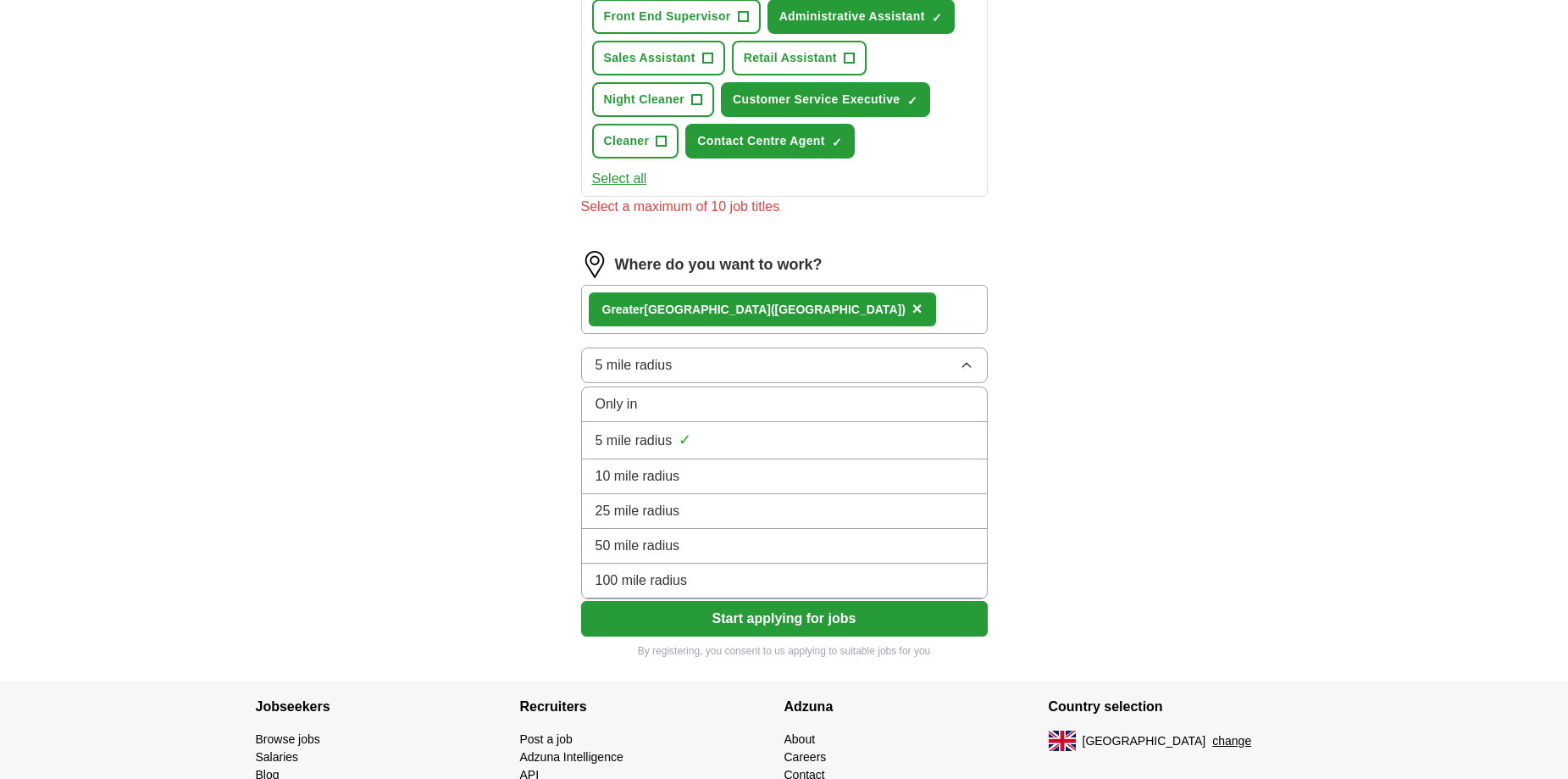
click at [703, 401] on div "Only in" at bounding box center [784, 404] width 377 height 20
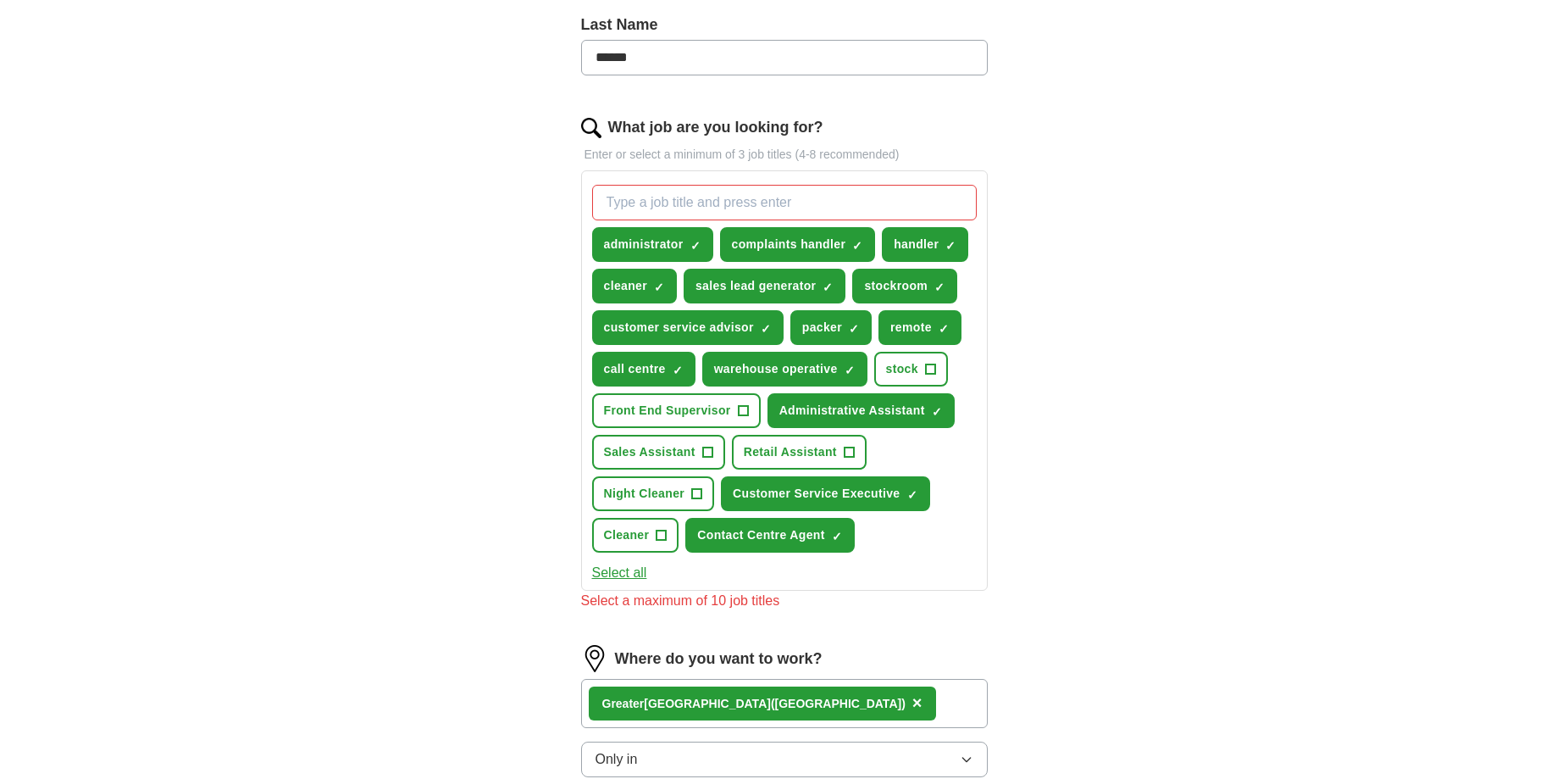
scroll to position [424, 0]
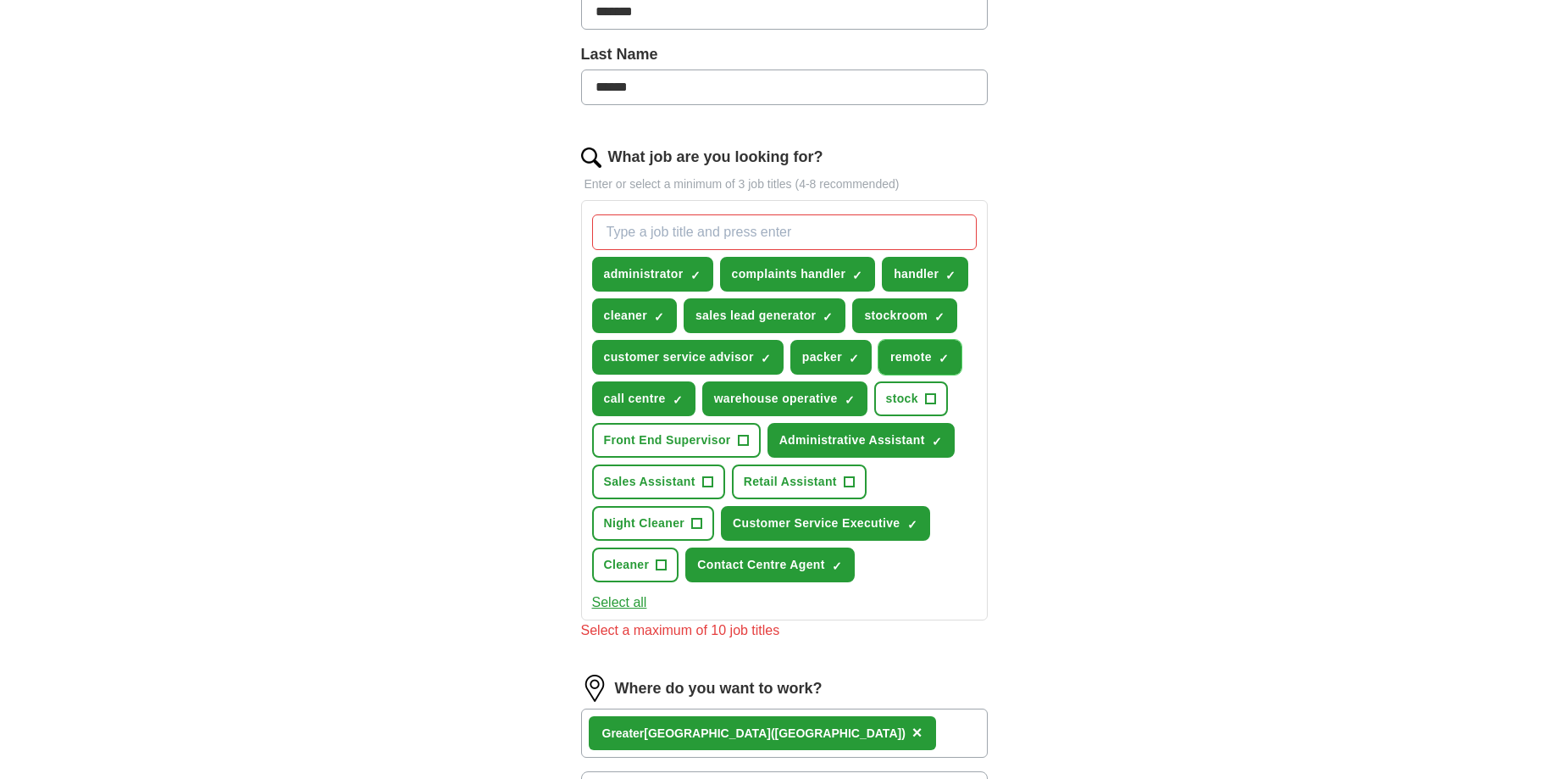
click at [0, 0] on span "×" at bounding box center [0, 0] width 0 height 0
click at [918, 513] on button "Customer Service Executive ✓ ×" at bounding box center [825, 523] width 208 height 35
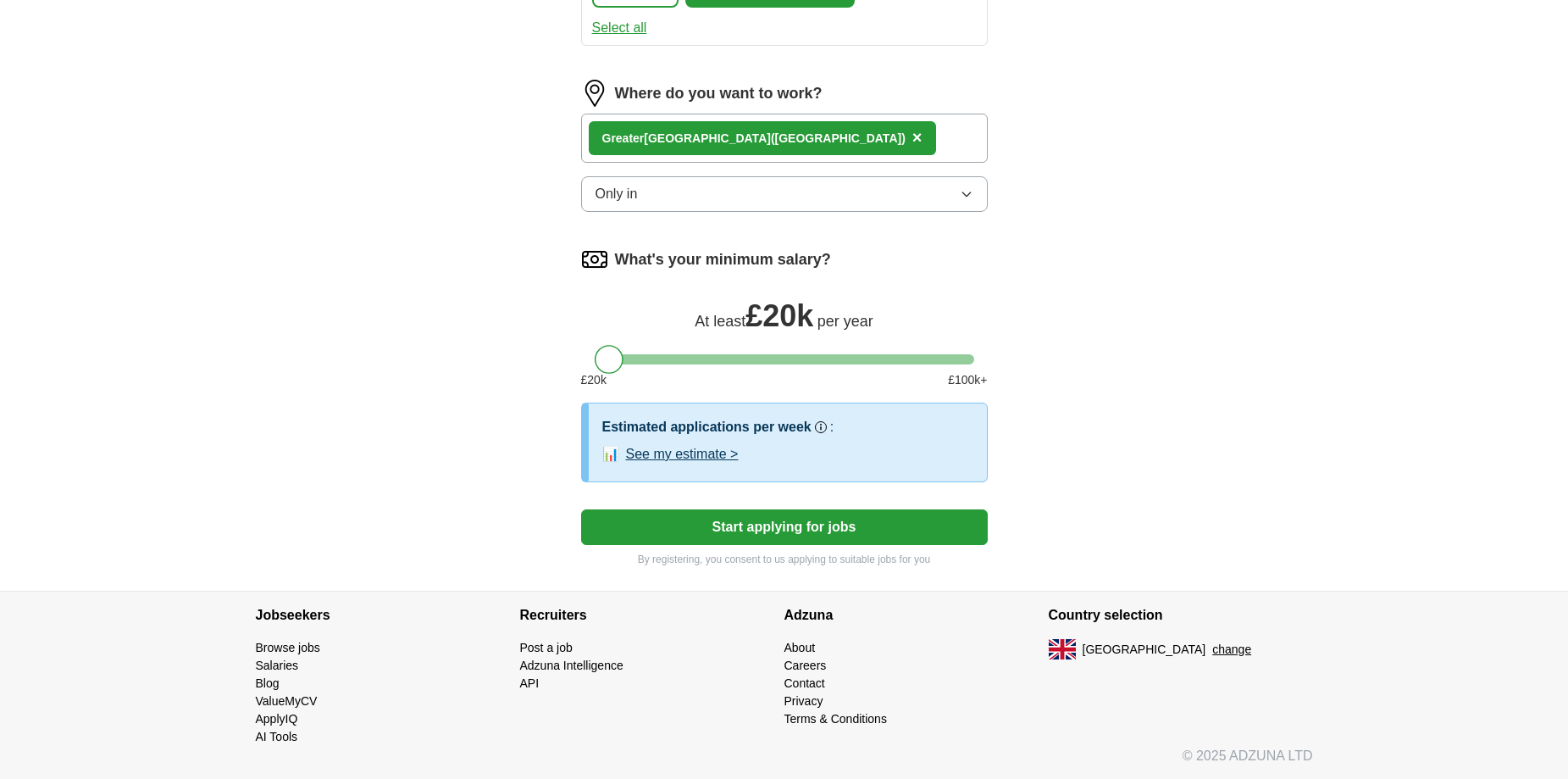
scroll to position [999, 0]
click at [707, 458] on button "See my estimate >" at bounding box center [682, 453] width 113 height 20
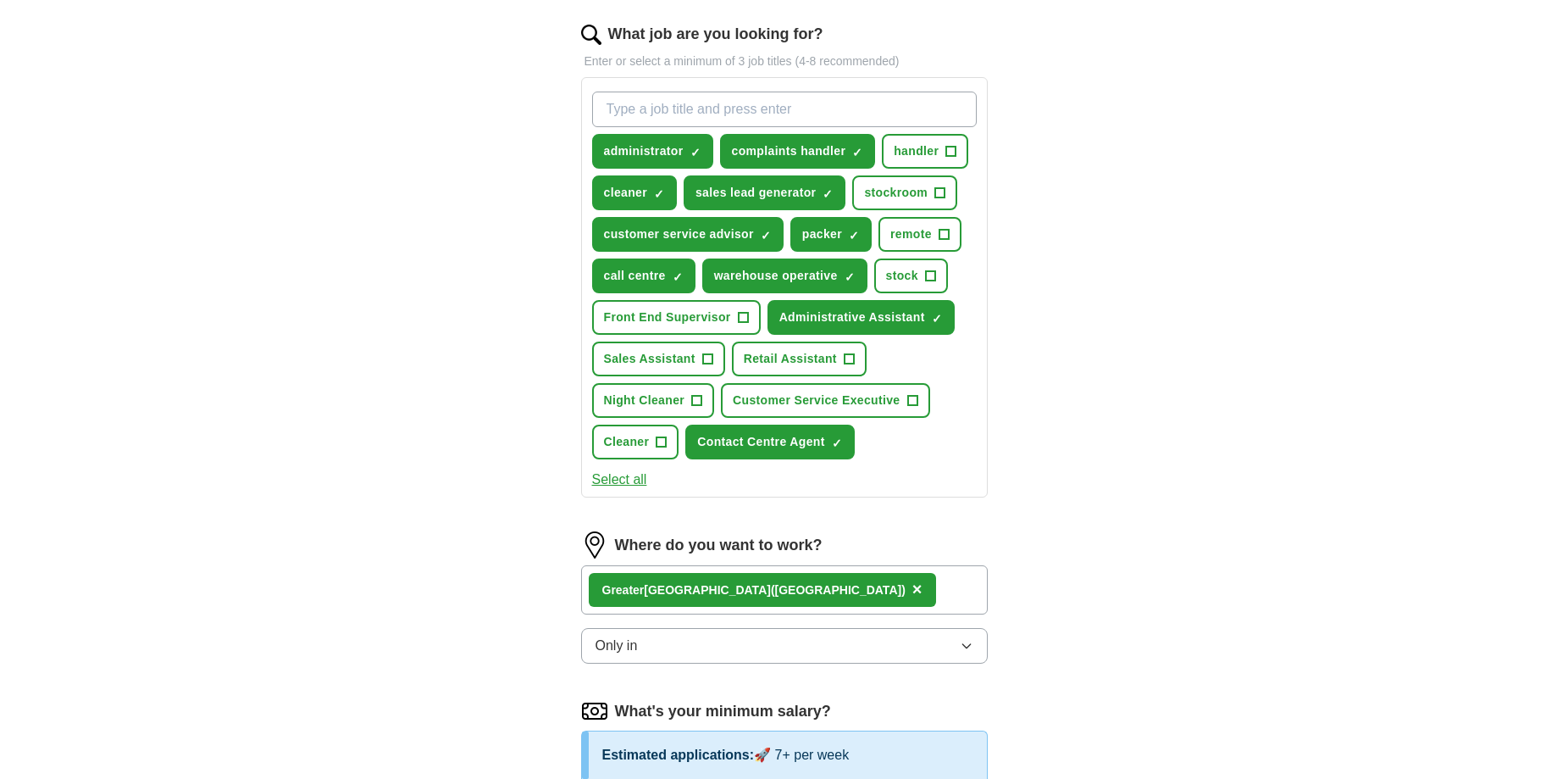
scroll to position [932, 0]
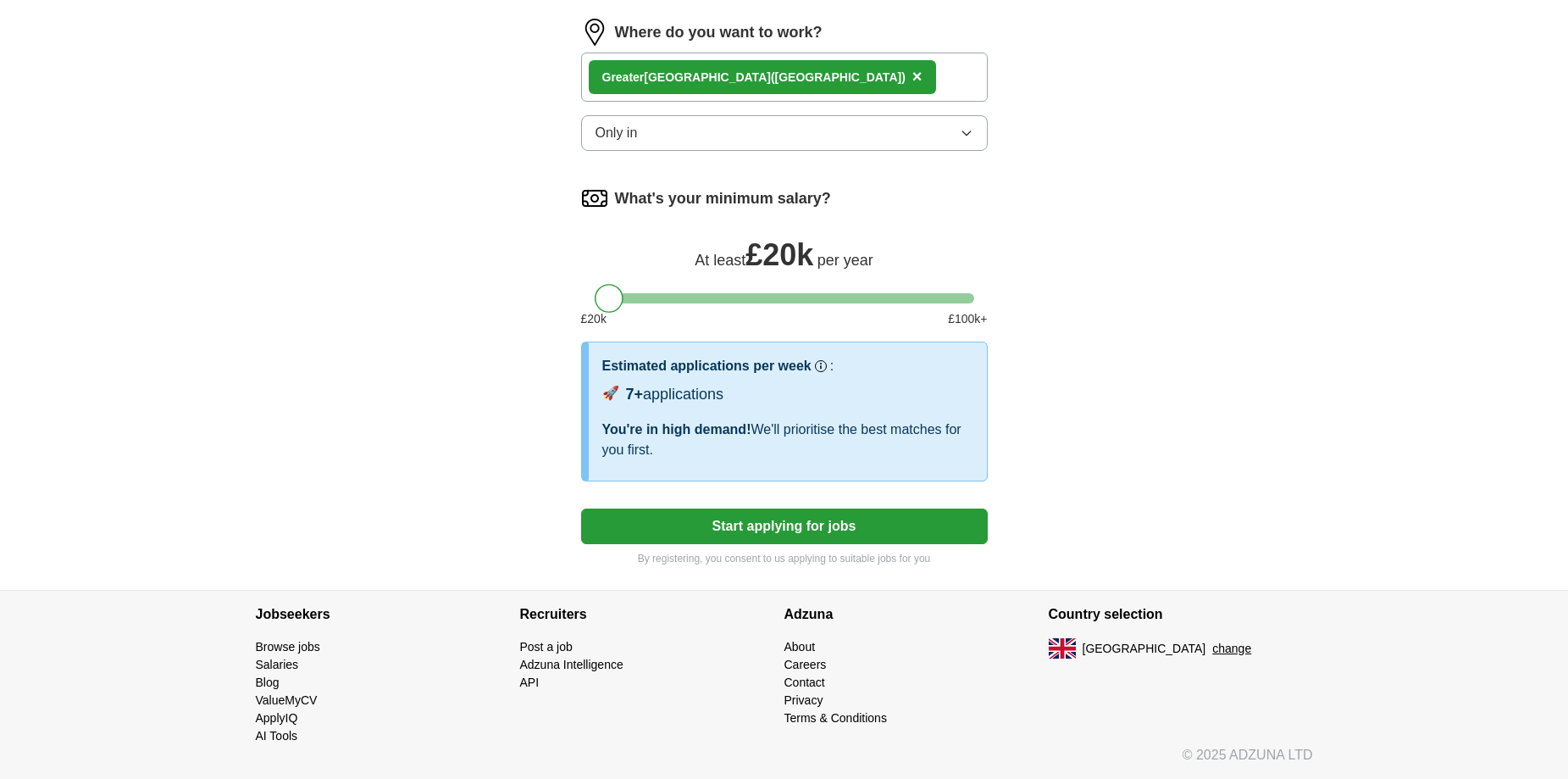
click at [818, 523] on button "Start applying for jobs" at bounding box center [784, 526] width 407 height 35
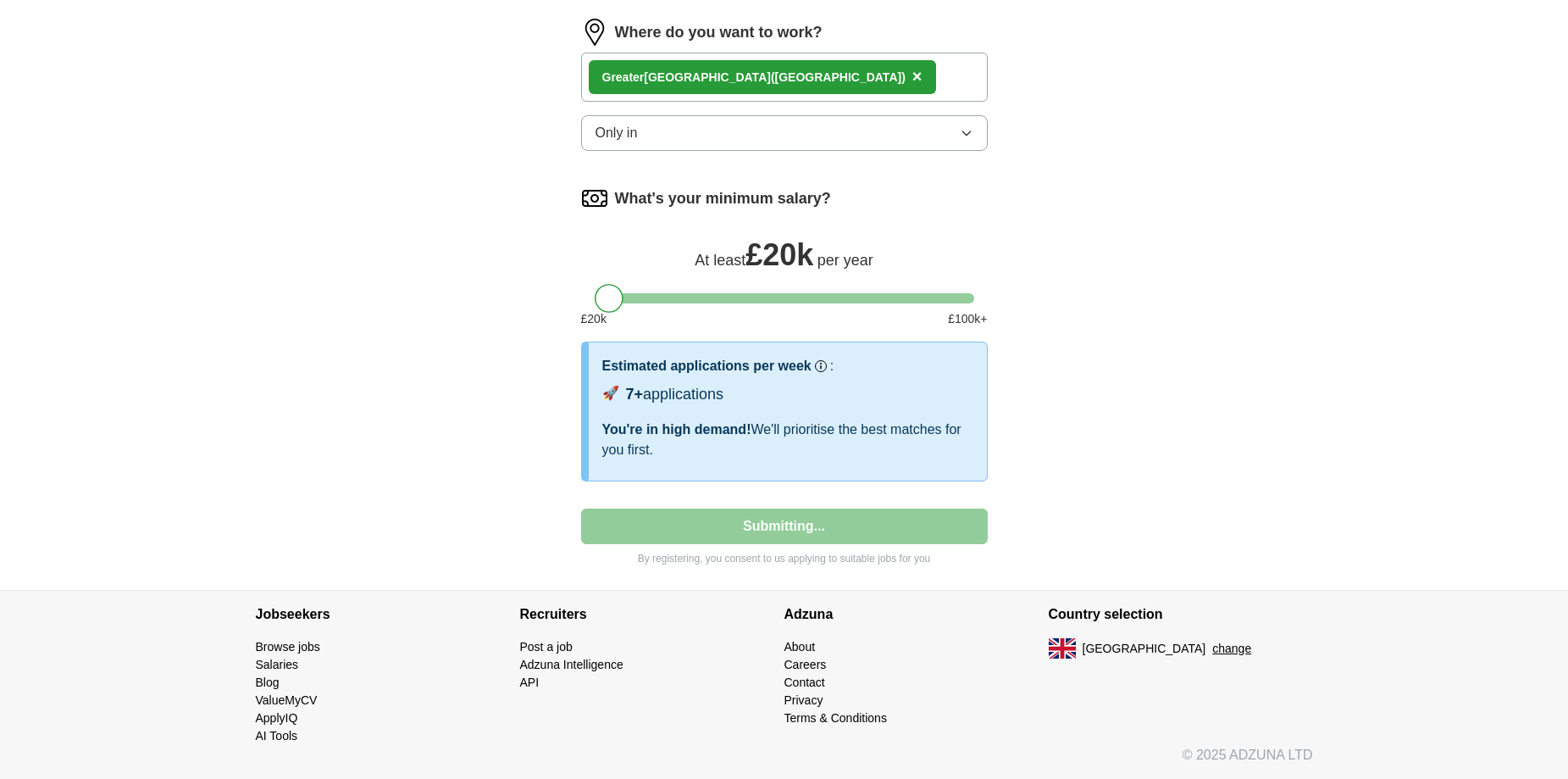
select select "**"
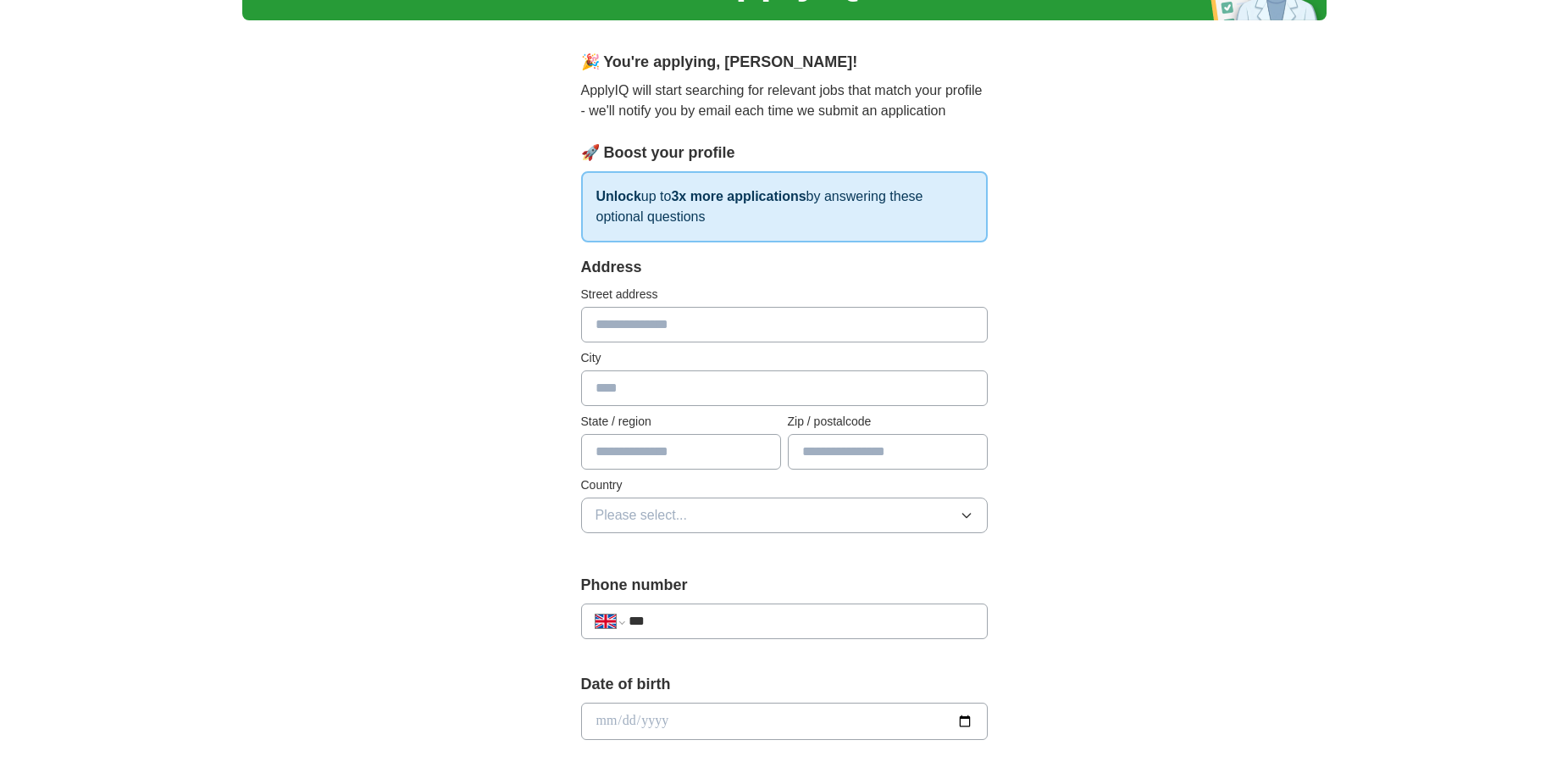
scroll to position [0, 0]
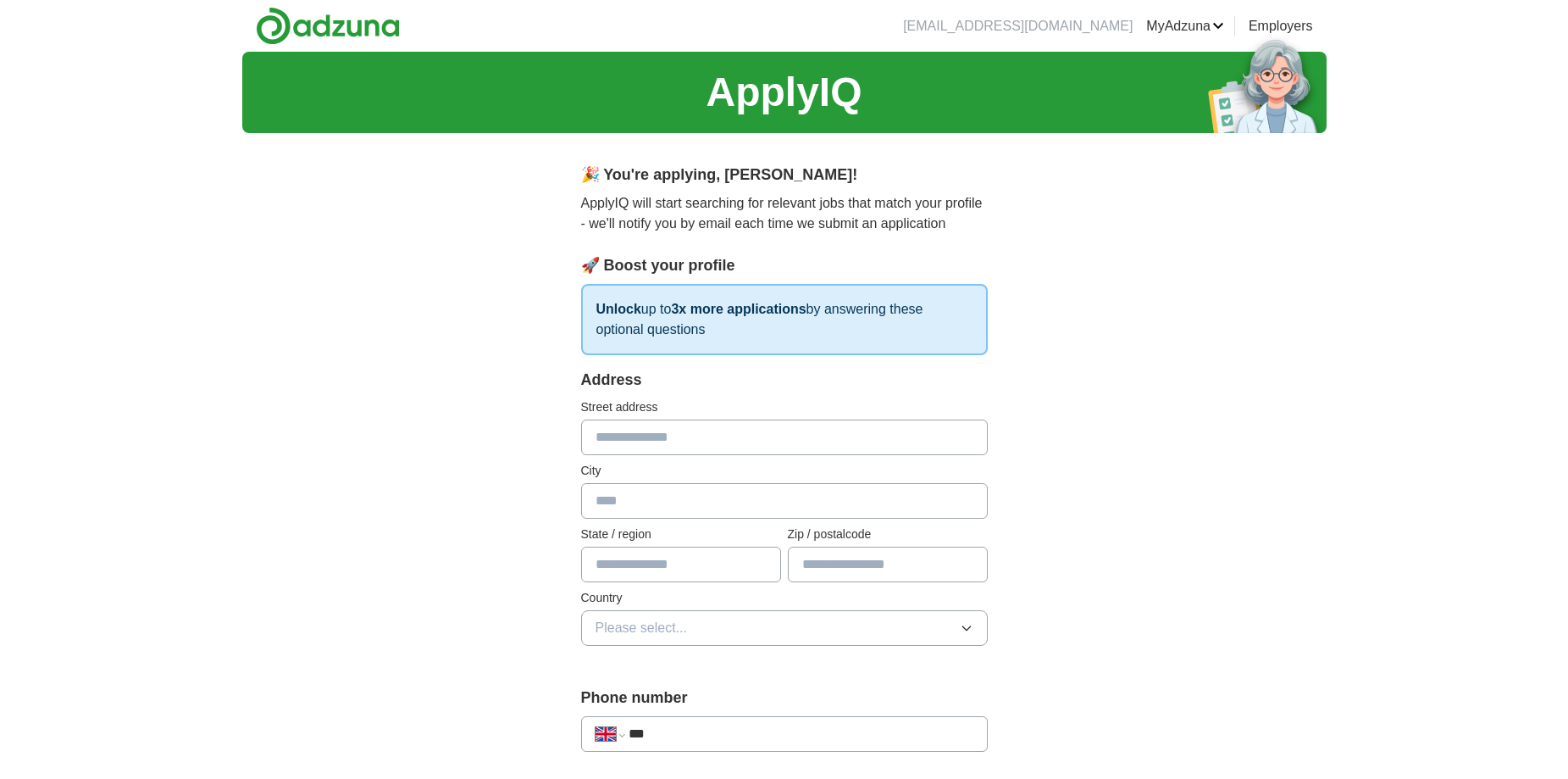
click at [765, 447] on input "text" at bounding box center [784, 437] width 407 height 35
type input "**********"
type input "*******"
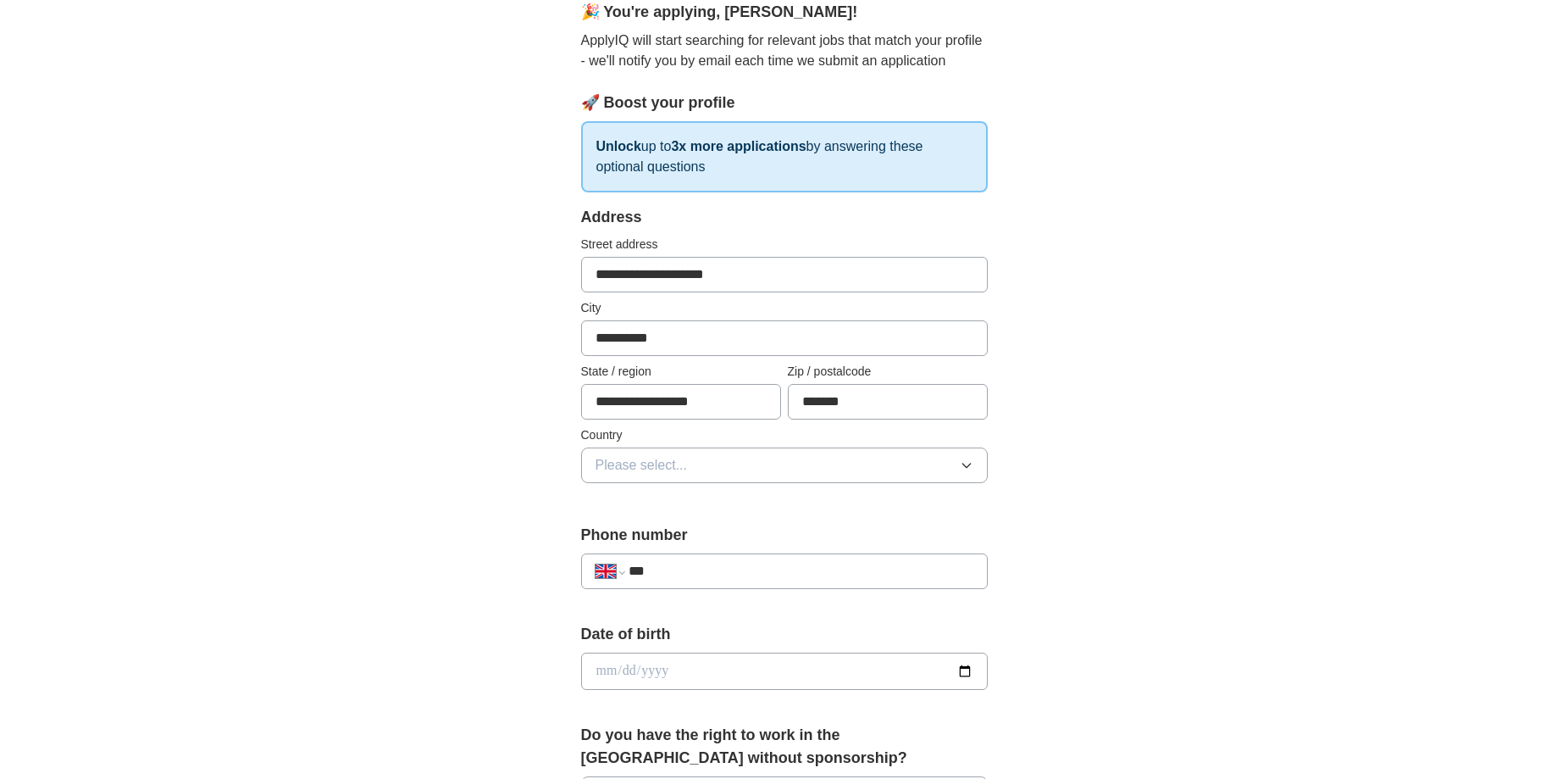
scroll to position [169, 0]
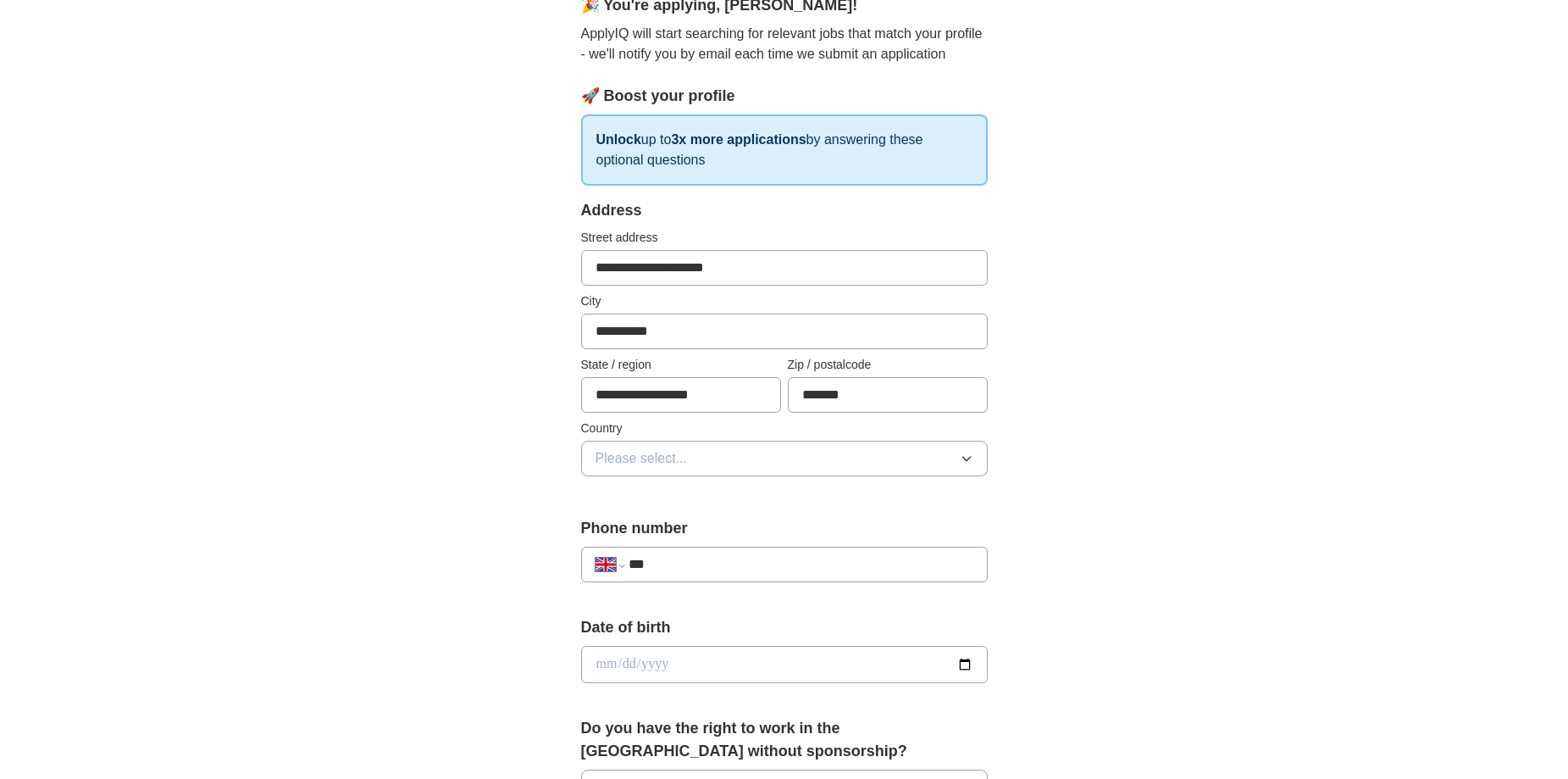
click at [742, 454] on button "Please select..." at bounding box center [784, 458] width 407 height 35
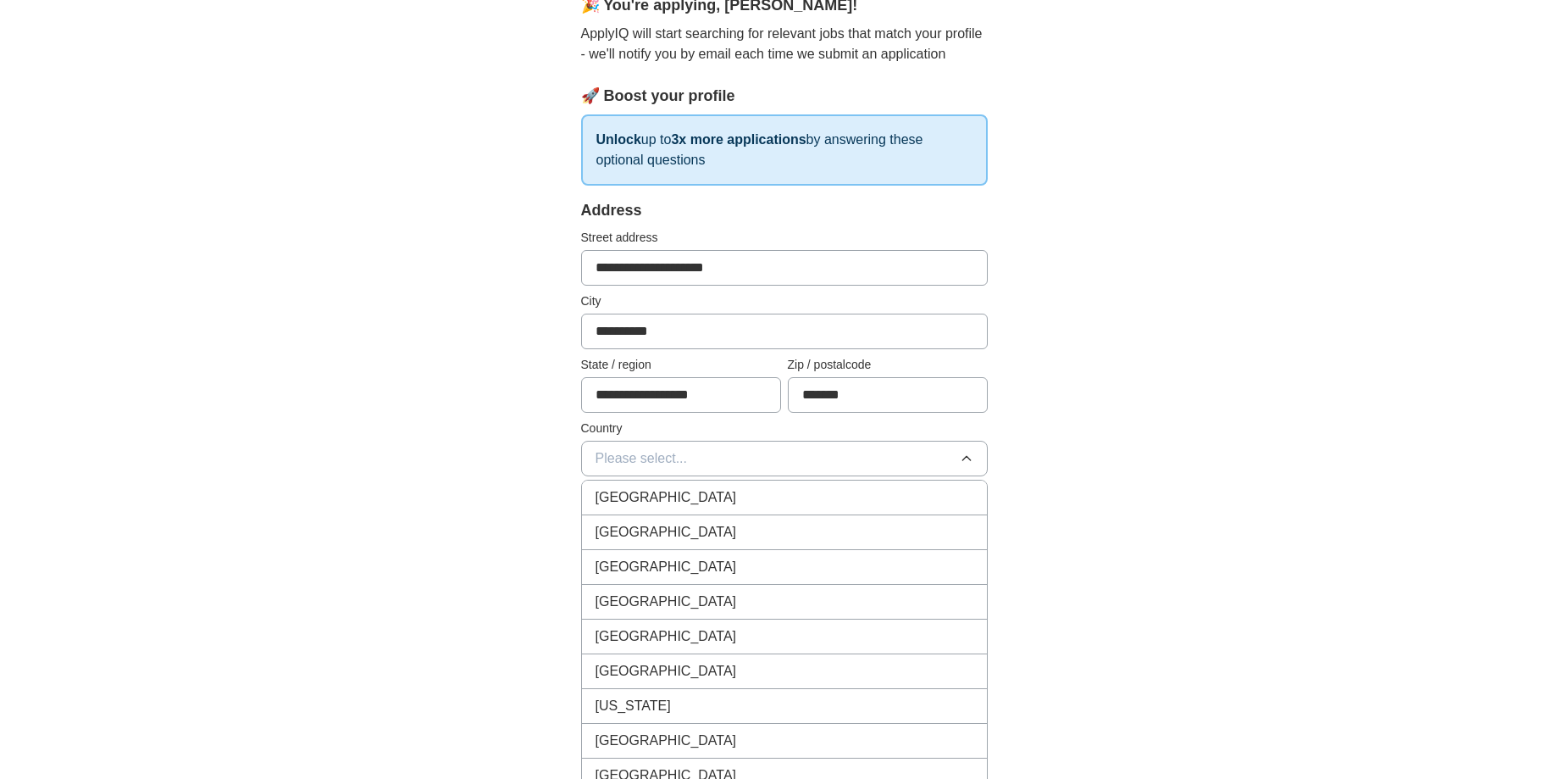
click at [738, 490] on div "[GEOGRAPHIC_DATA]" at bounding box center [784, 497] width 377 height 20
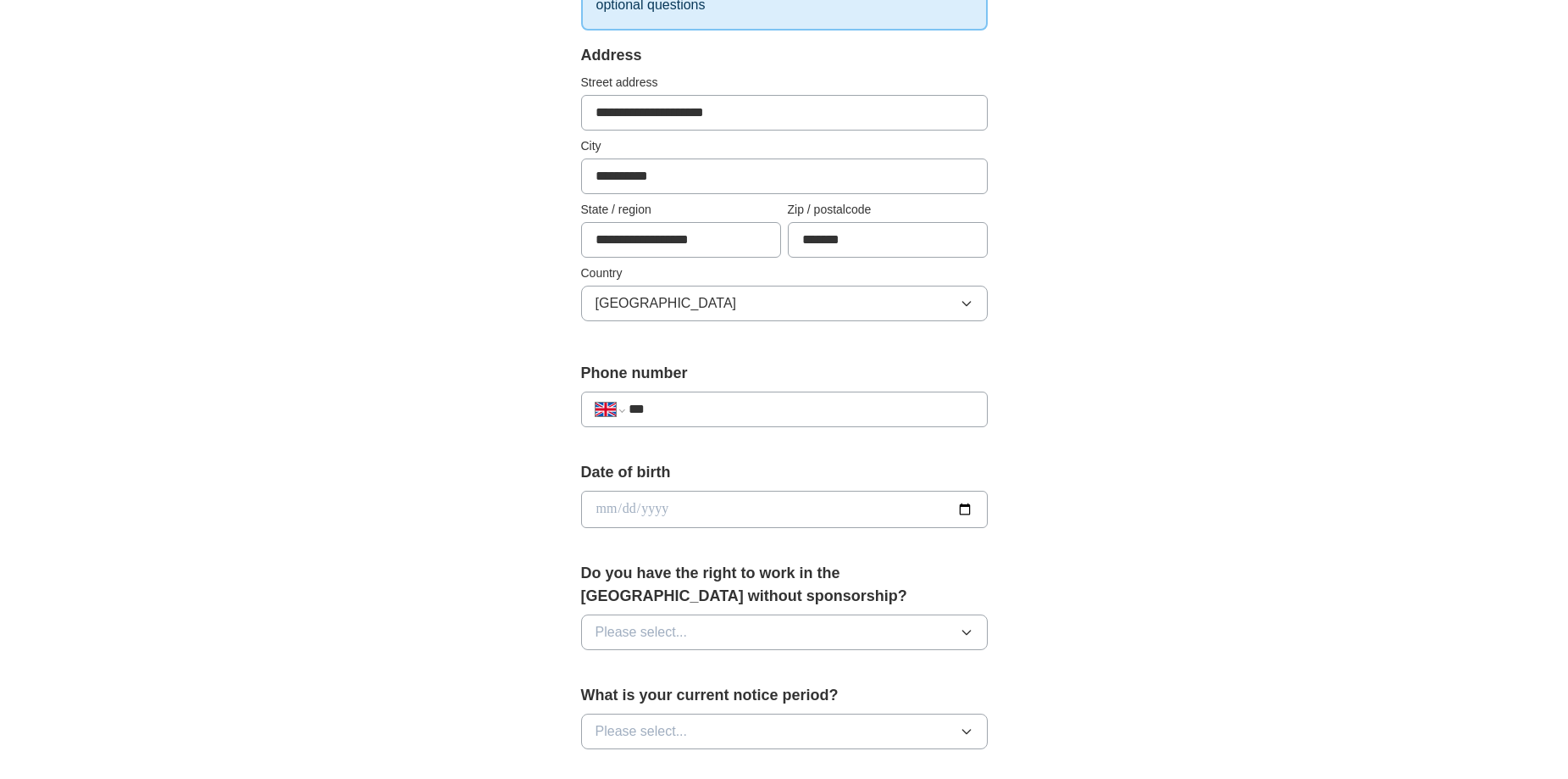
scroll to position [339, 0]
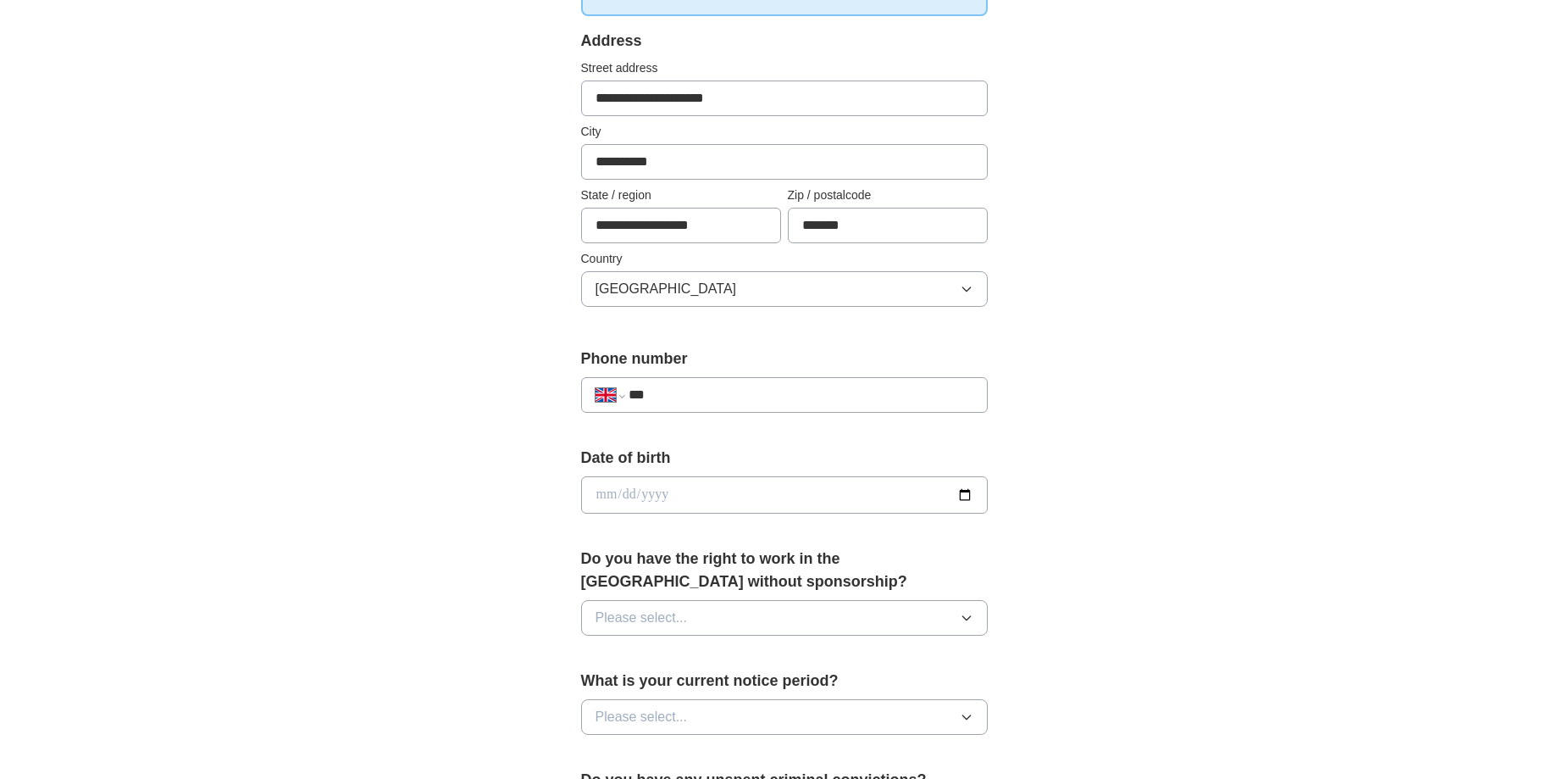
click at [726, 409] on div "**********" at bounding box center [784, 394] width 407 height 35
click at [734, 397] on input "***" at bounding box center [800, 394] width 344 height 20
type input "**********"
click at [1090, 458] on div "**********" at bounding box center [784, 472] width 1084 height 1520
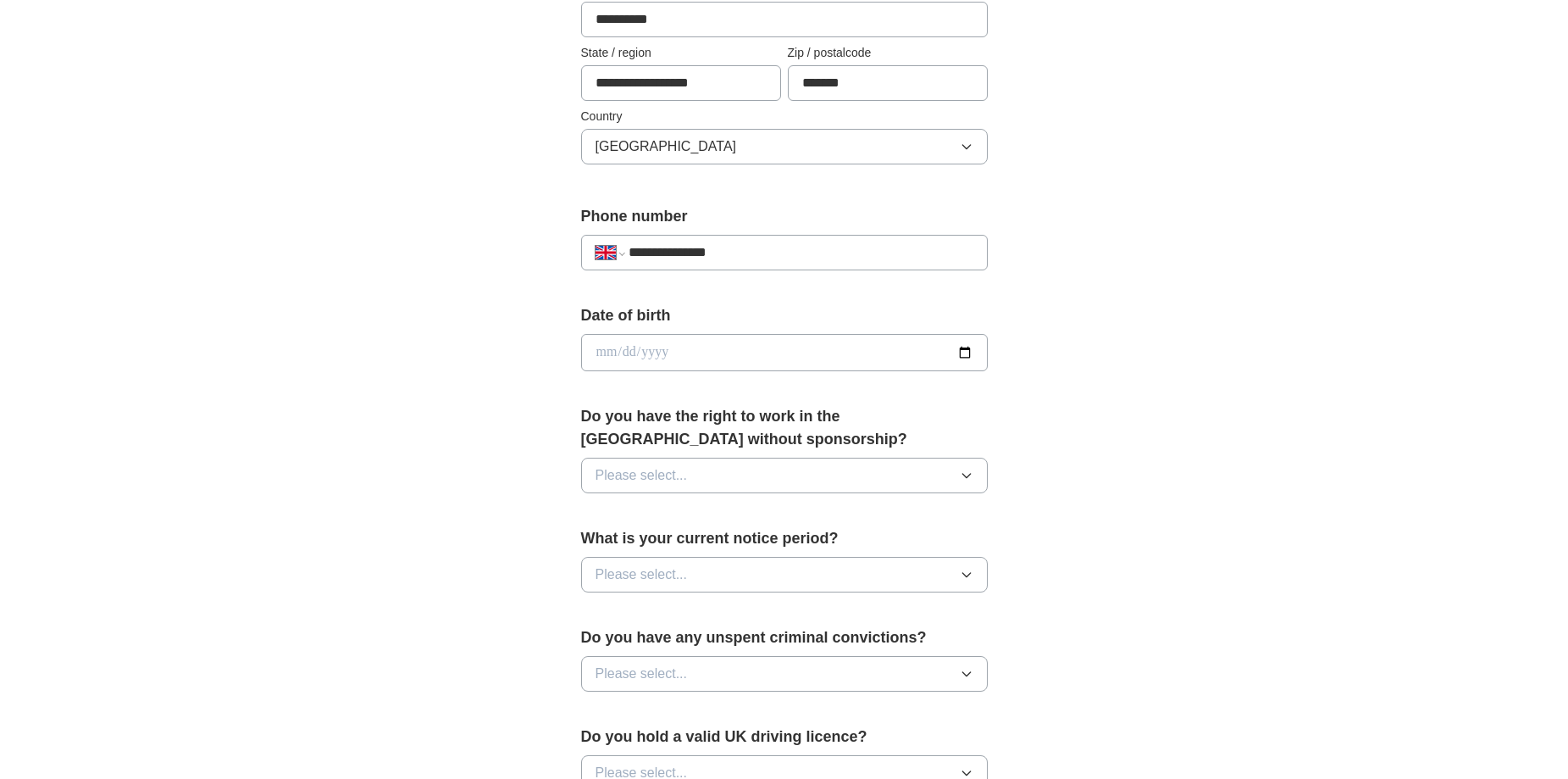
scroll to position [509, 0]
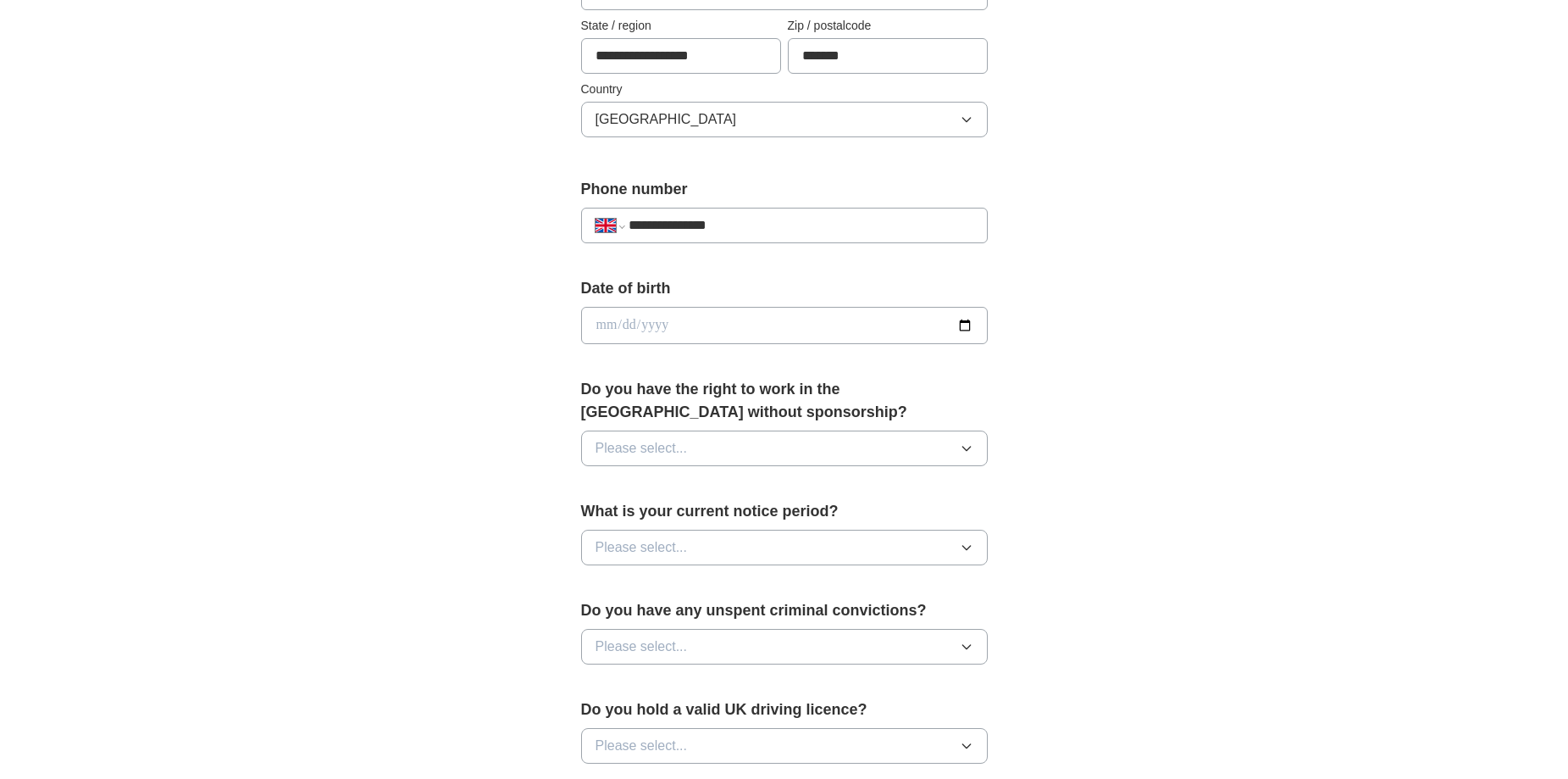
click at [631, 320] on input "date" at bounding box center [784, 325] width 407 height 37
click at [603, 323] on input "date" at bounding box center [784, 325] width 407 height 37
type input "**********"
click at [1212, 338] on div "**********" at bounding box center [784, 303] width 1084 height 1520
click at [912, 445] on button "Please select..." at bounding box center [784, 448] width 407 height 35
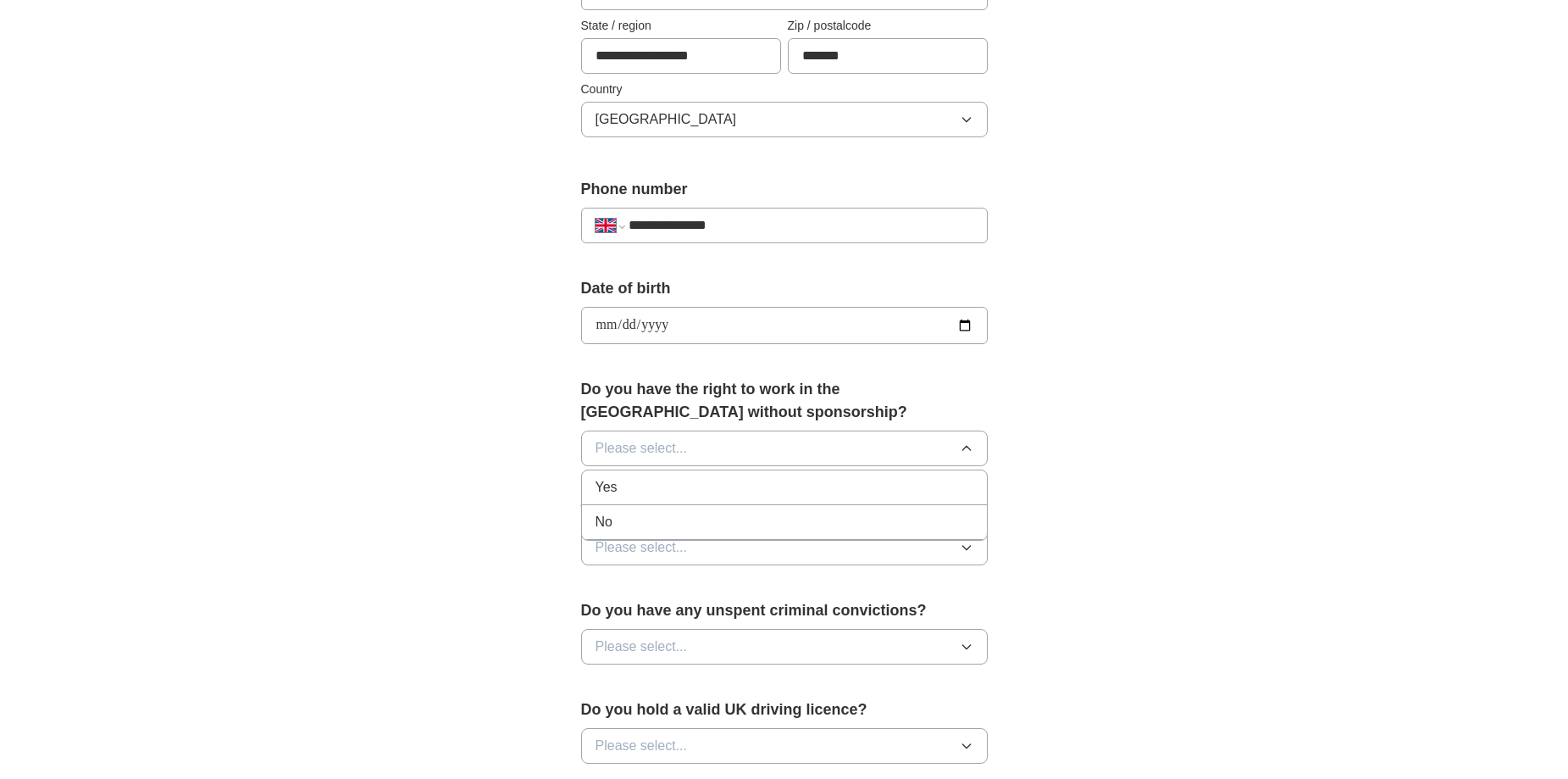
click at [688, 484] on div "Yes" at bounding box center [784, 487] width 377 height 20
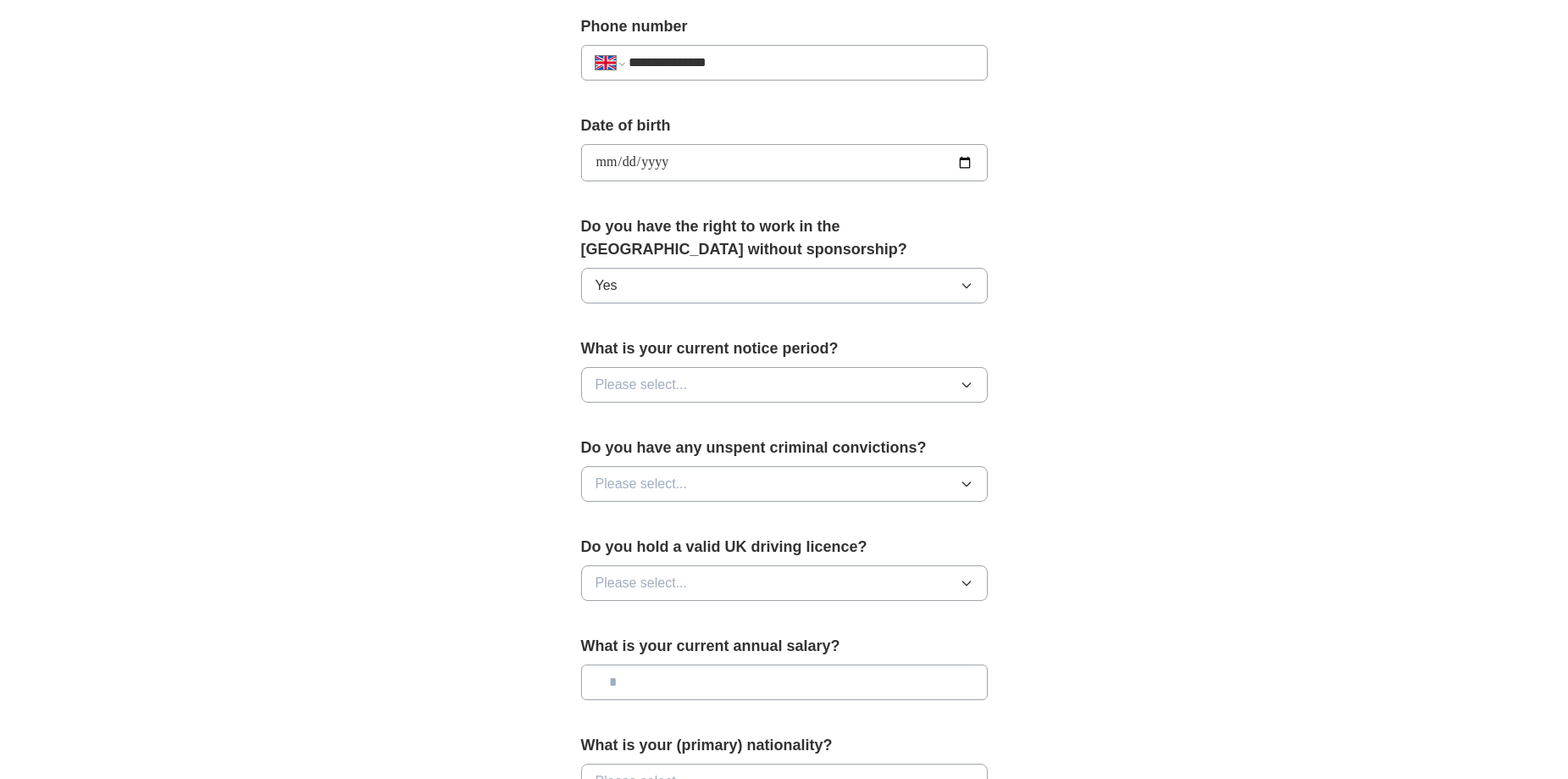
scroll to position [678, 0]
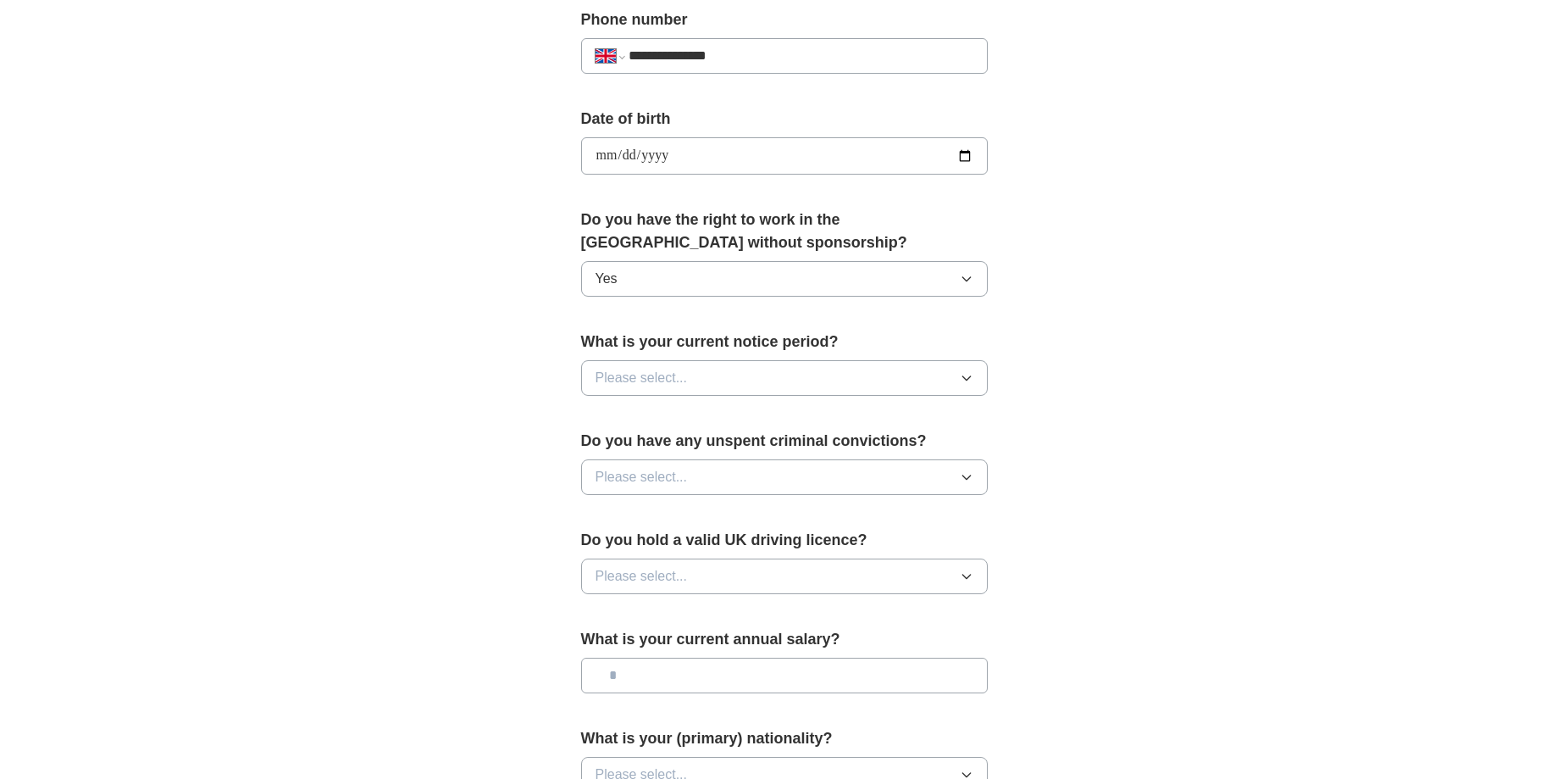
click at [677, 385] on span "Please select..." at bounding box center [641, 378] width 92 height 20
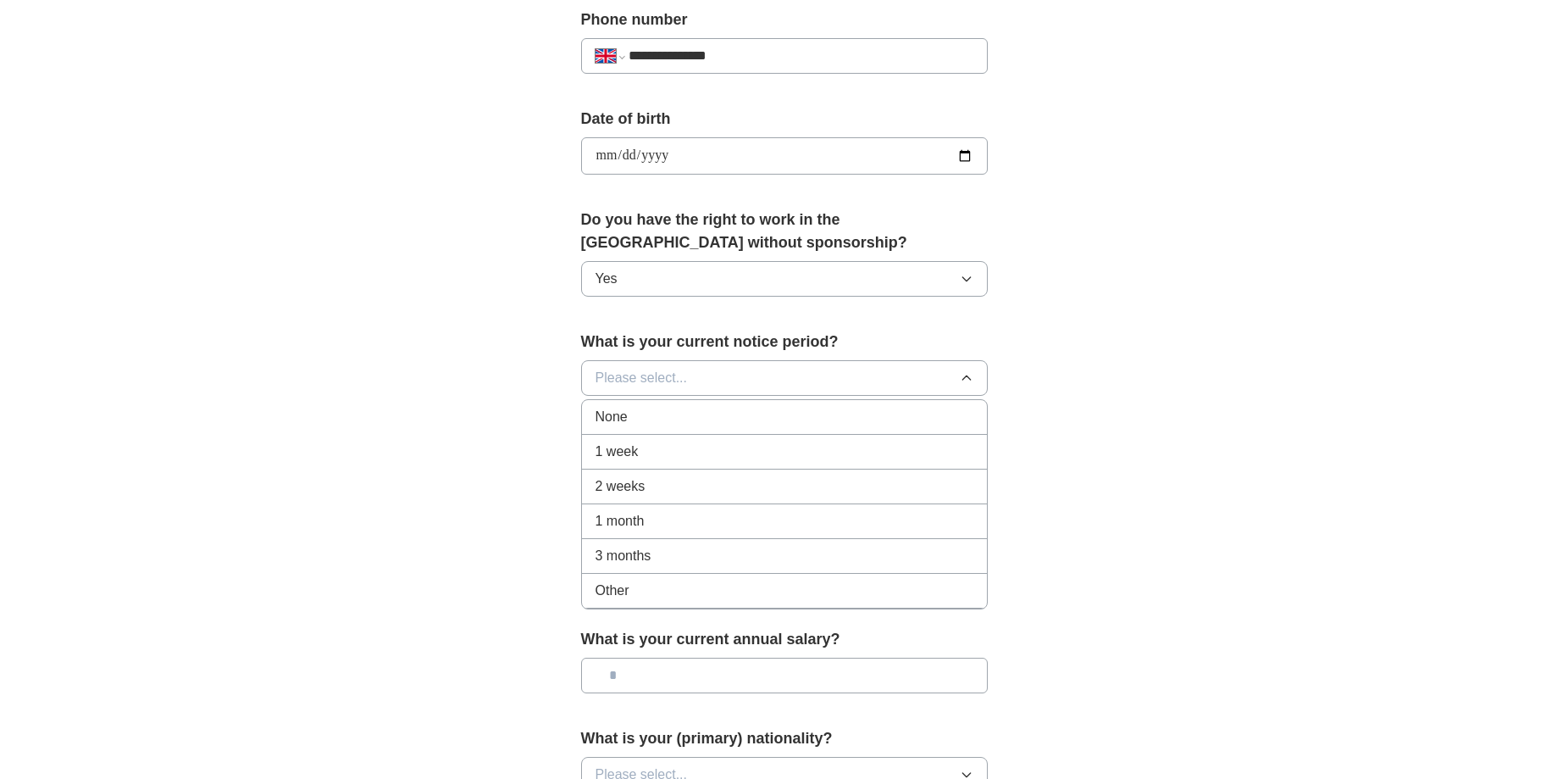
click at [664, 489] on div "2 weeks" at bounding box center [784, 486] width 377 height 20
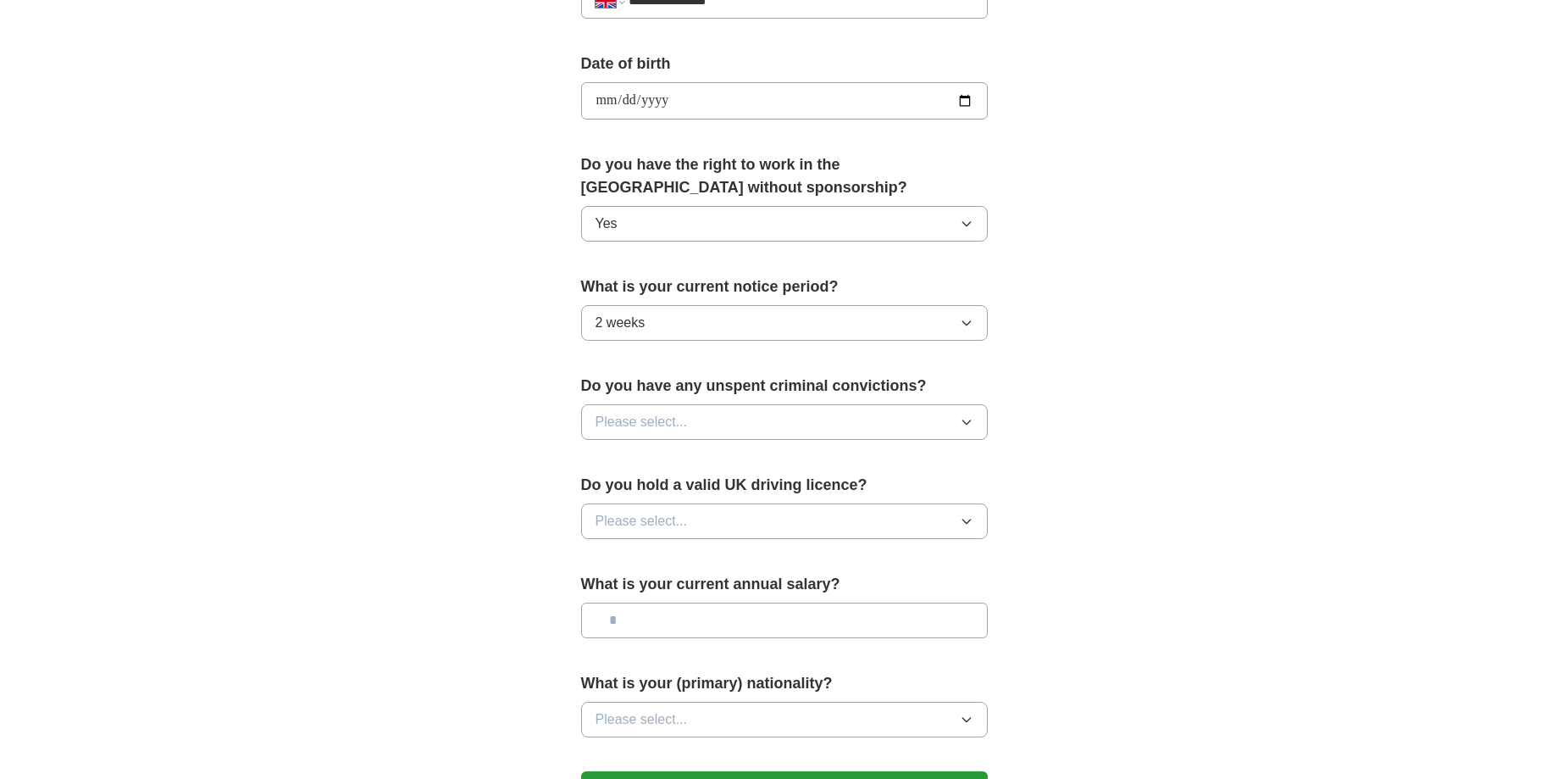
scroll to position [762, 0]
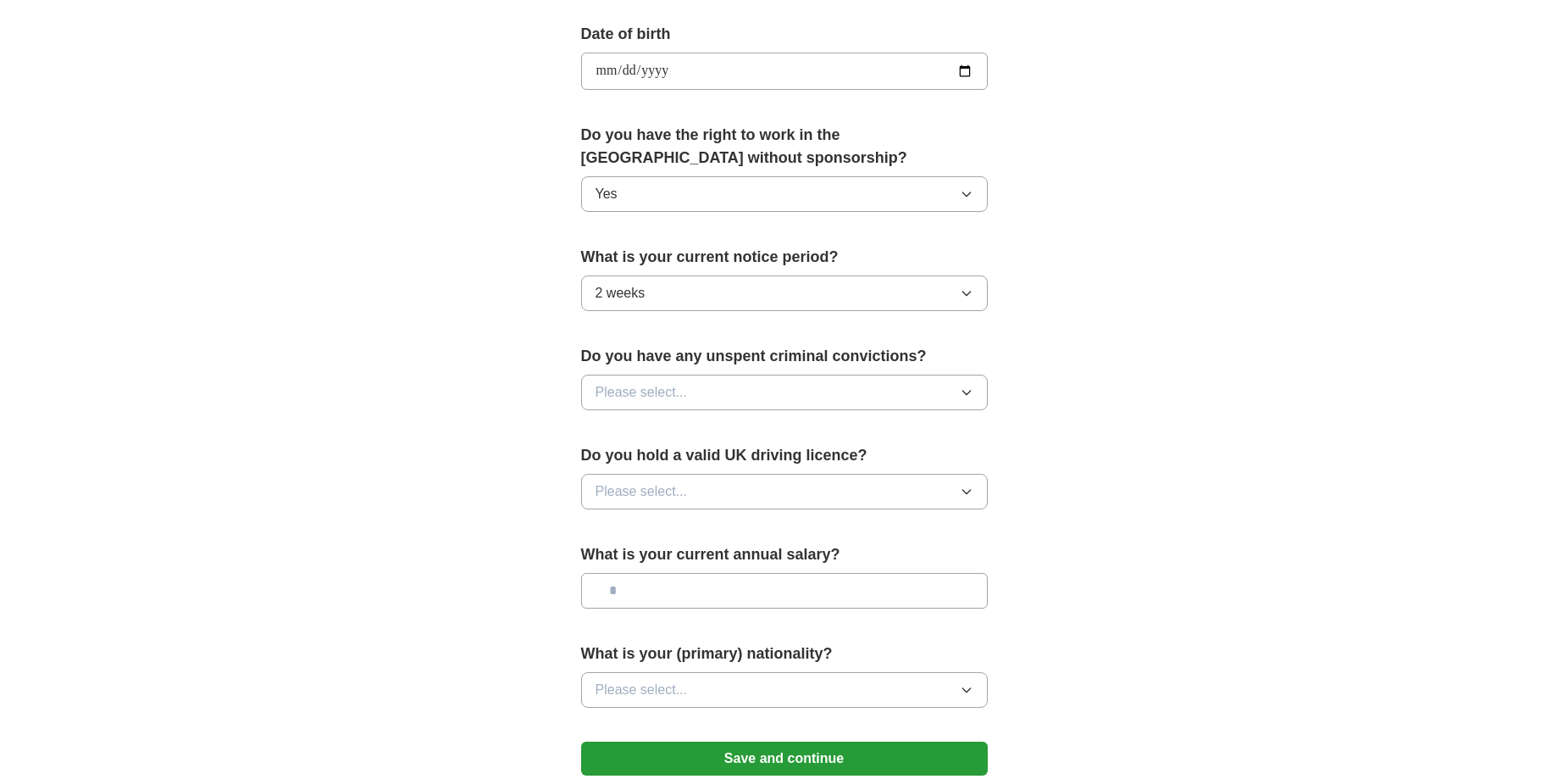
click at [878, 393] on button "Please select..." at bounding box center [784, 393] width 407 height 35
click at [825, 468] on div "No" at bounding box center [784, 465] width 377 height 20
click at [791, 496] on button "Please select..." at bounding box center [784, 491] width 407 height 35
click at [740, 557] on div "No" at bounding box center [784, 565] width 377 height 20
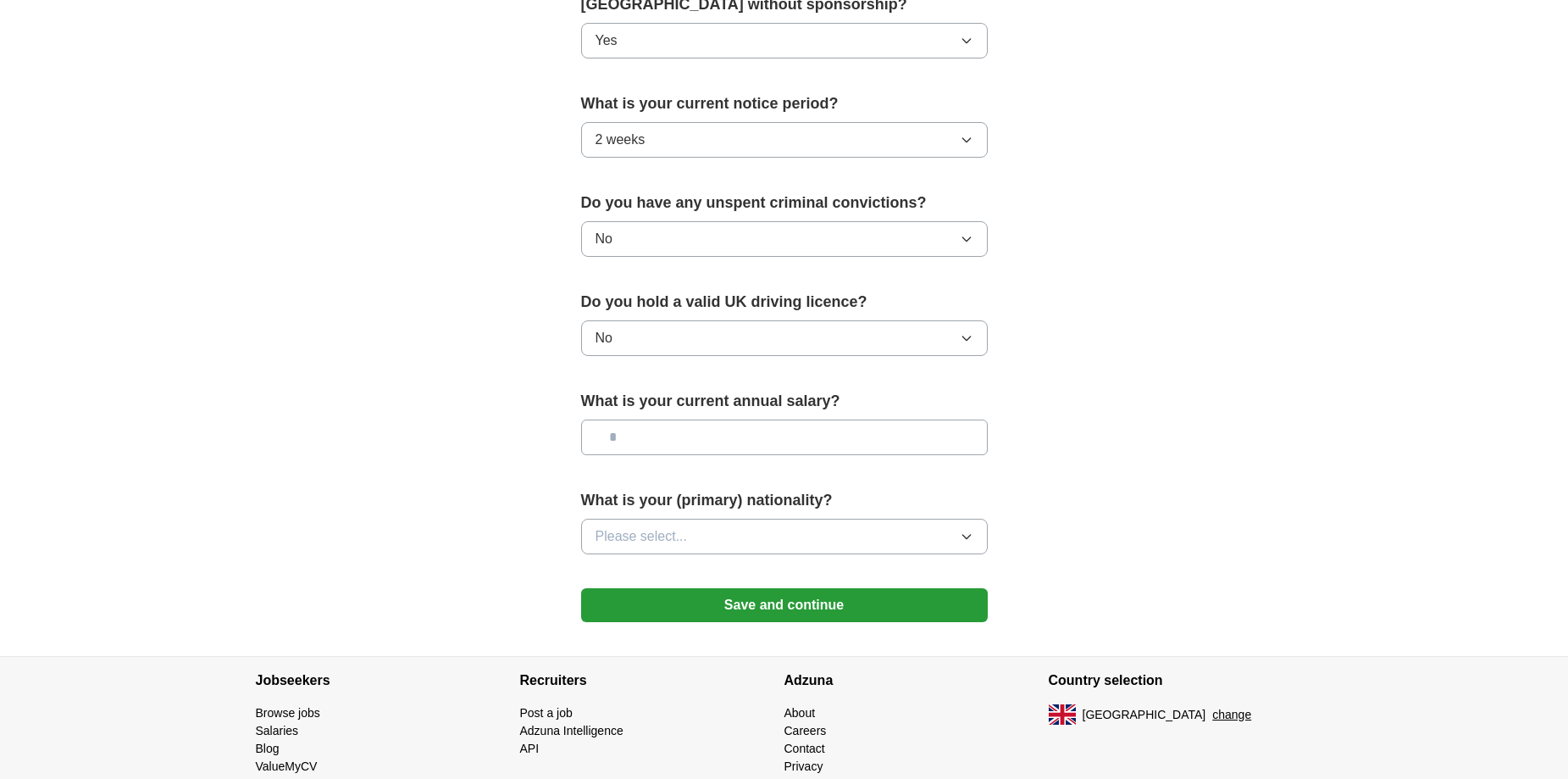
scroll to position [932, 0]
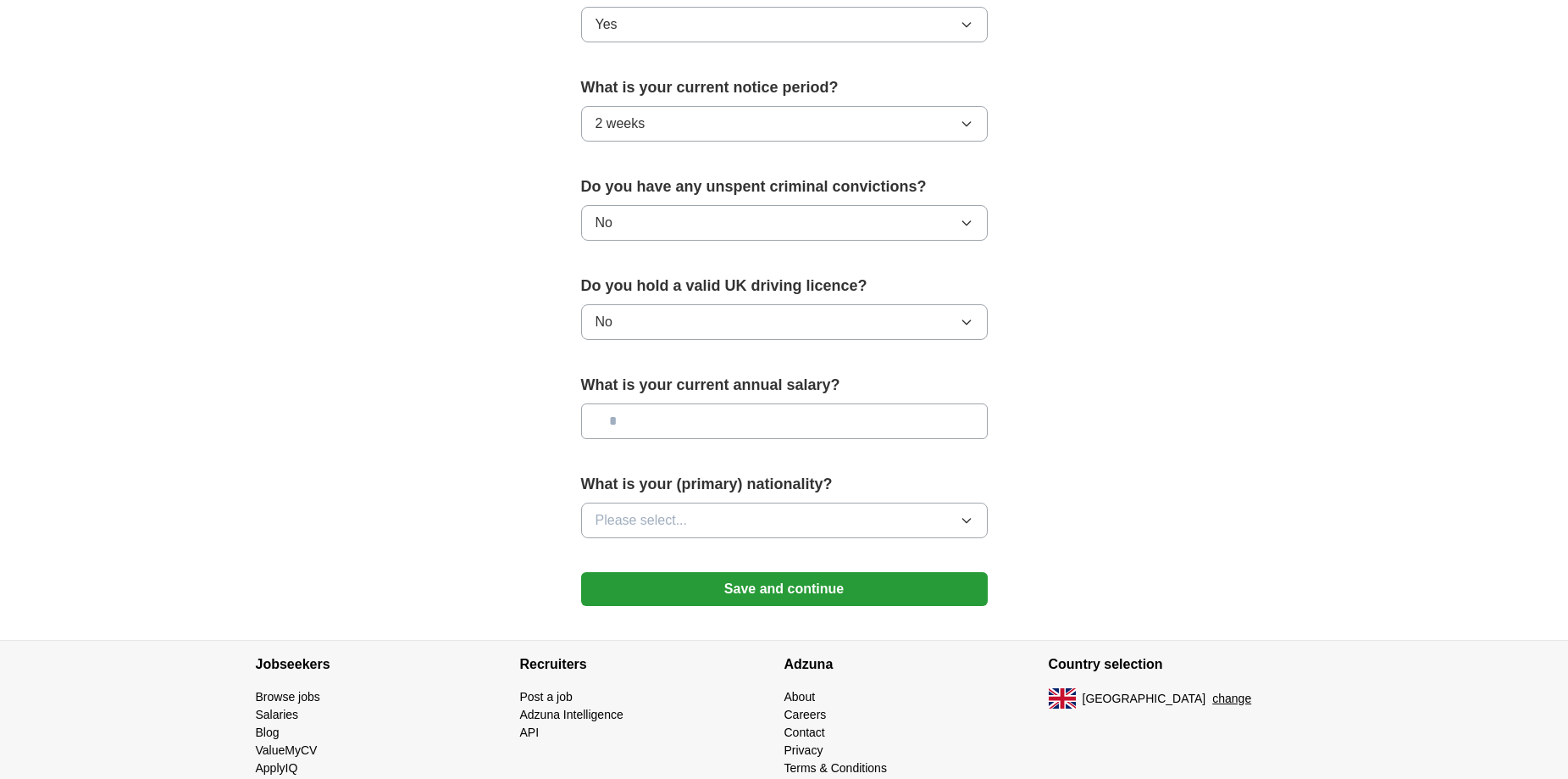
click at [814, 425] on input "text" at bounding box center [784, 421] width 407 height 35
type input "*******"
drag, startPoint x: 674, startPoint y: 422, endPoint x: 575, endPoint y: 440, distance: 100.6
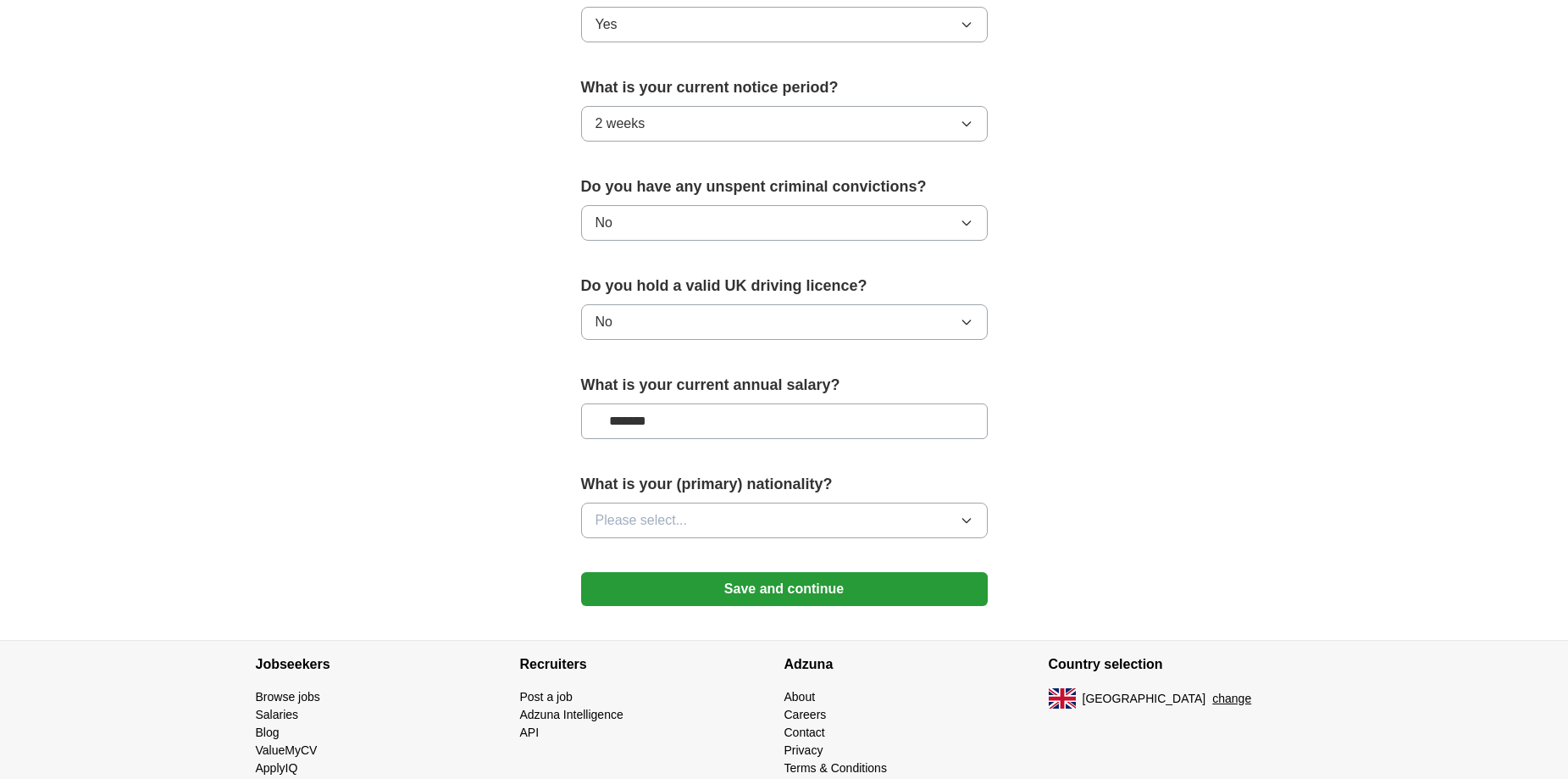
type input "*******"
click at [889, 523] on button "Please select..." at bounding box center [784, 520] width 407 height 35
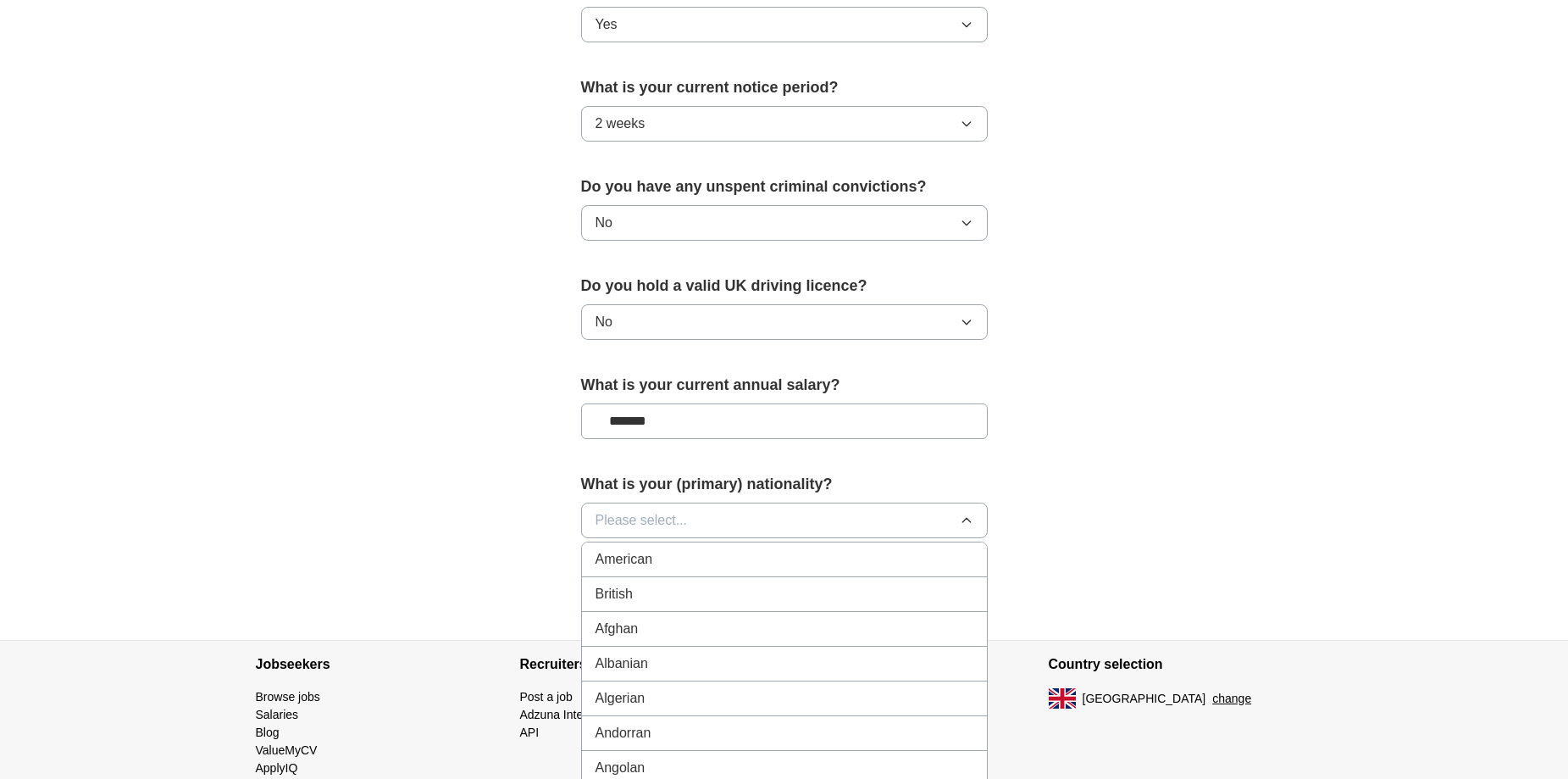
click at [785, 595] on div "British" at bounding box center [784, 594] width 377 height 20
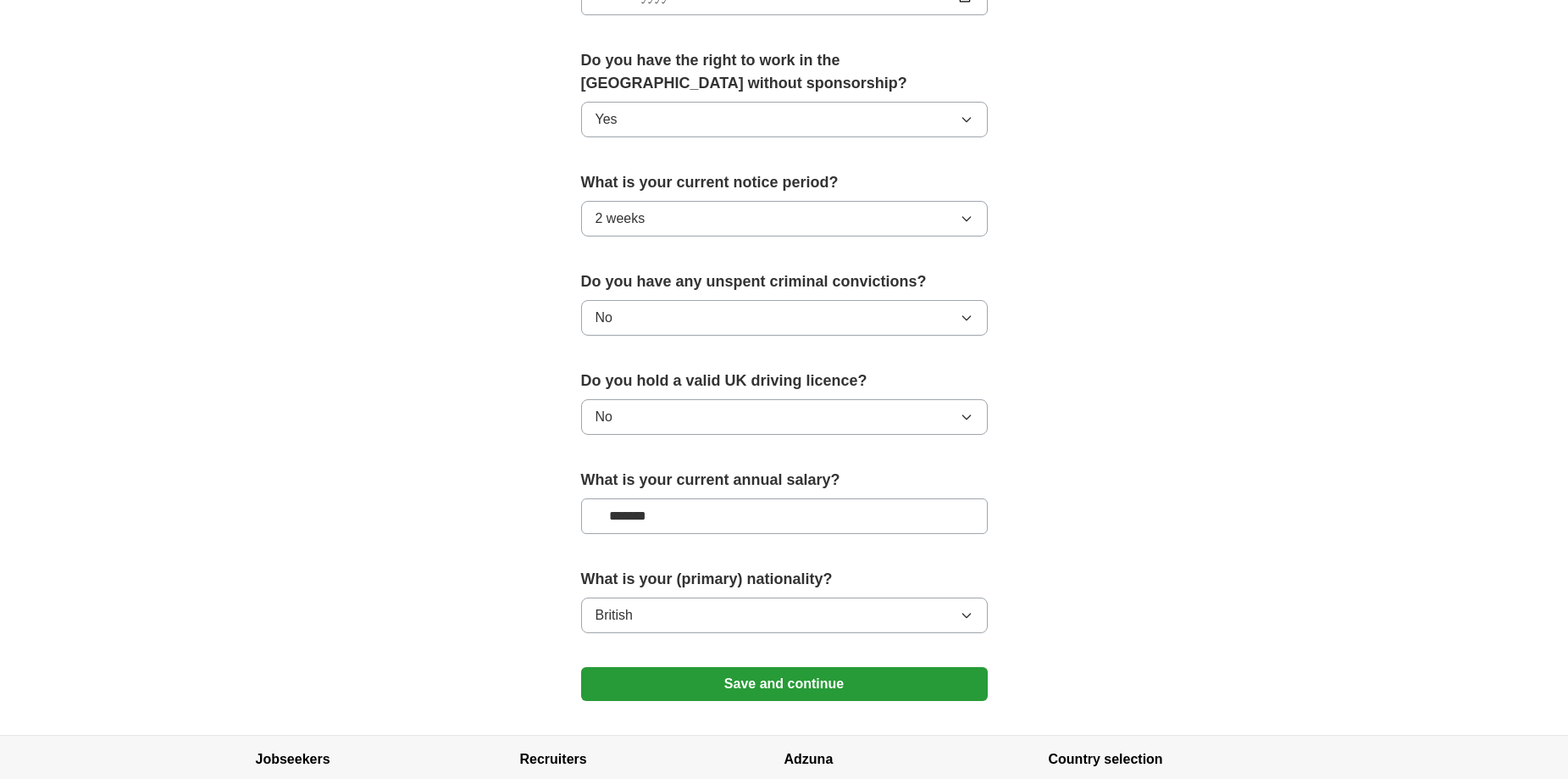
scroll to position [982, 0]
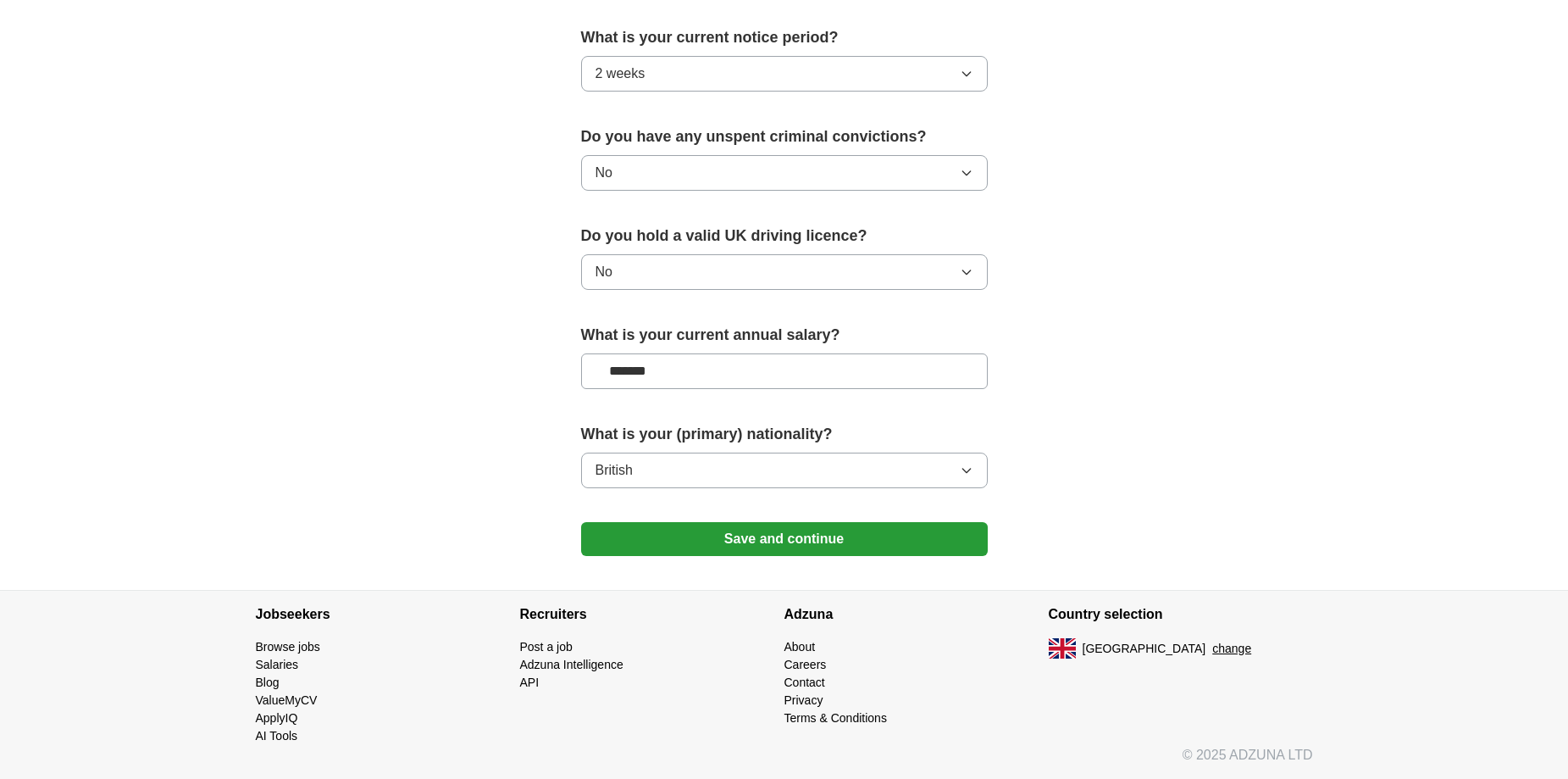
click at [847, 533] on button "Save and continue" at bounding box center [784, 539] width 407 height 34
